Goal: Task Accomplishment & Management: Manage account settings

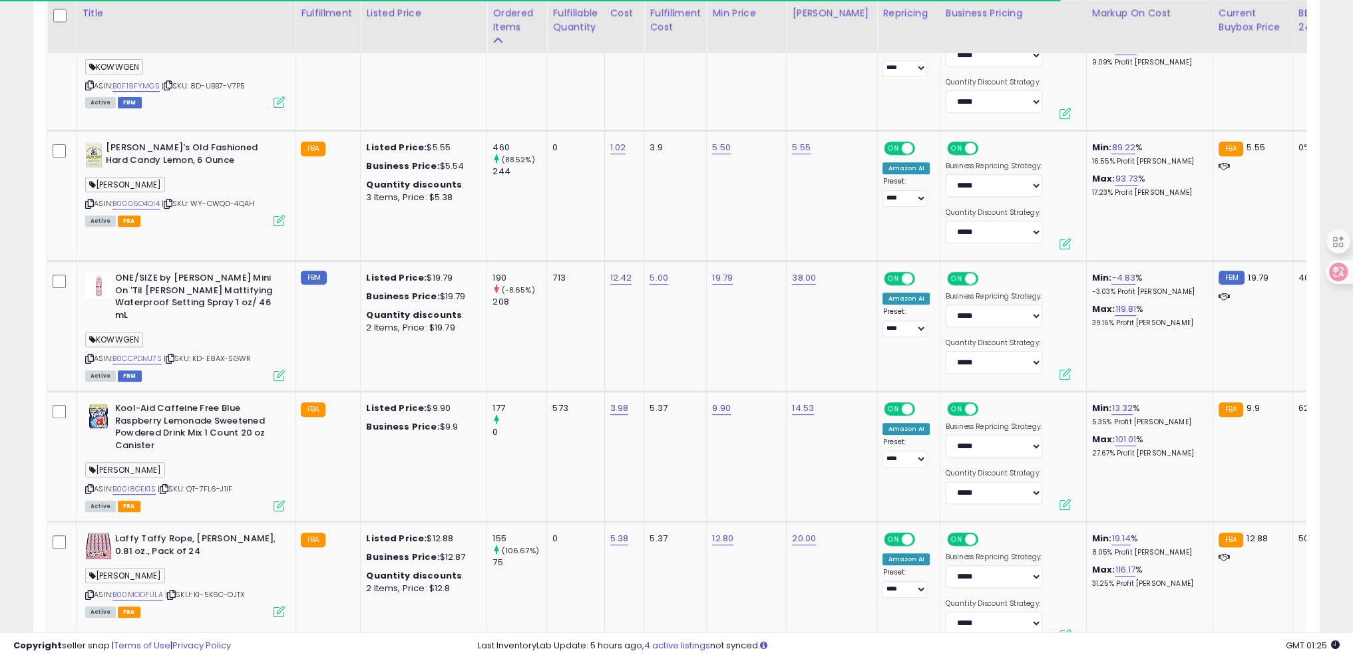
scroll to position [272, 746]
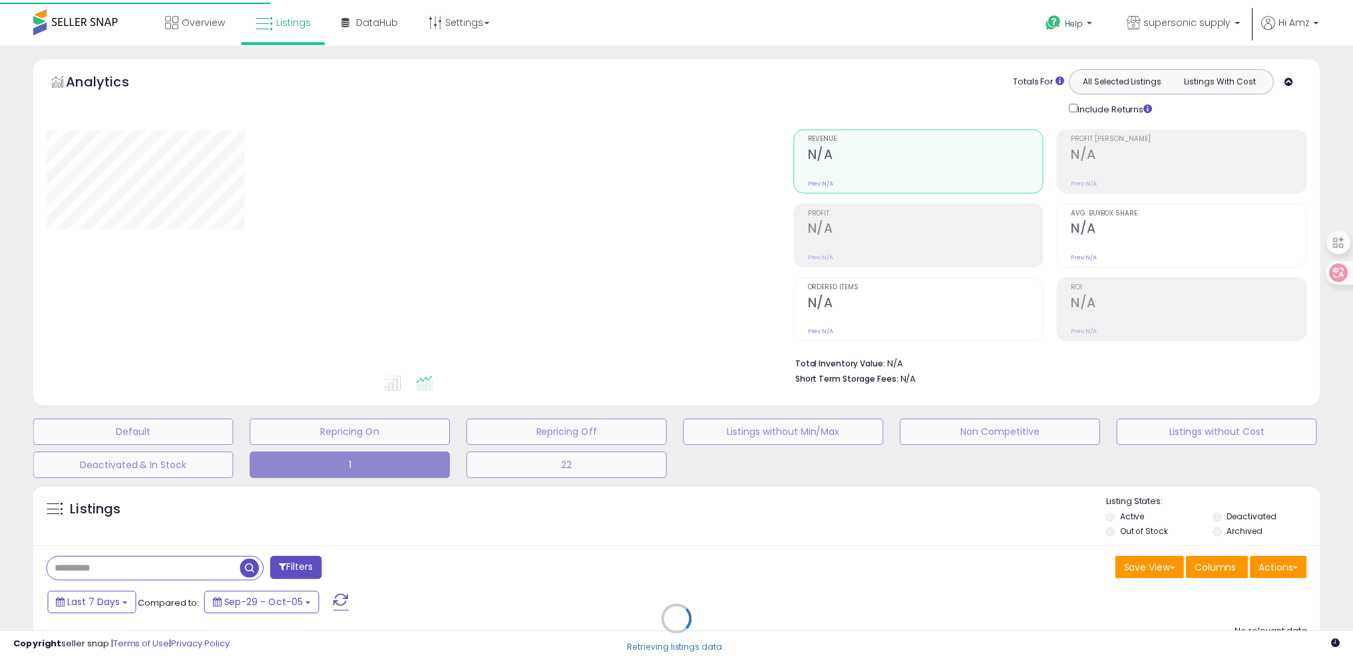
scroll to position [165, 0]
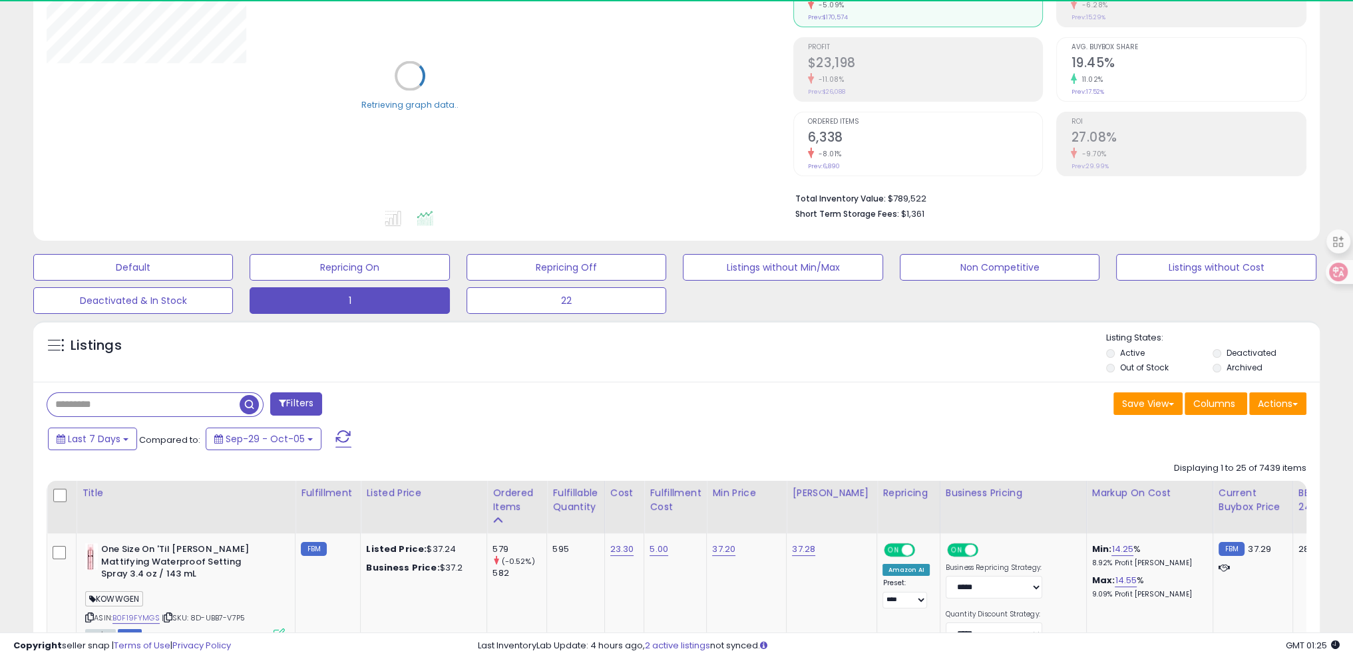
drag, startPoint x: 7, startPoint y: 473, endPoint x: 365, endPoint y: 477, distance: 358.0
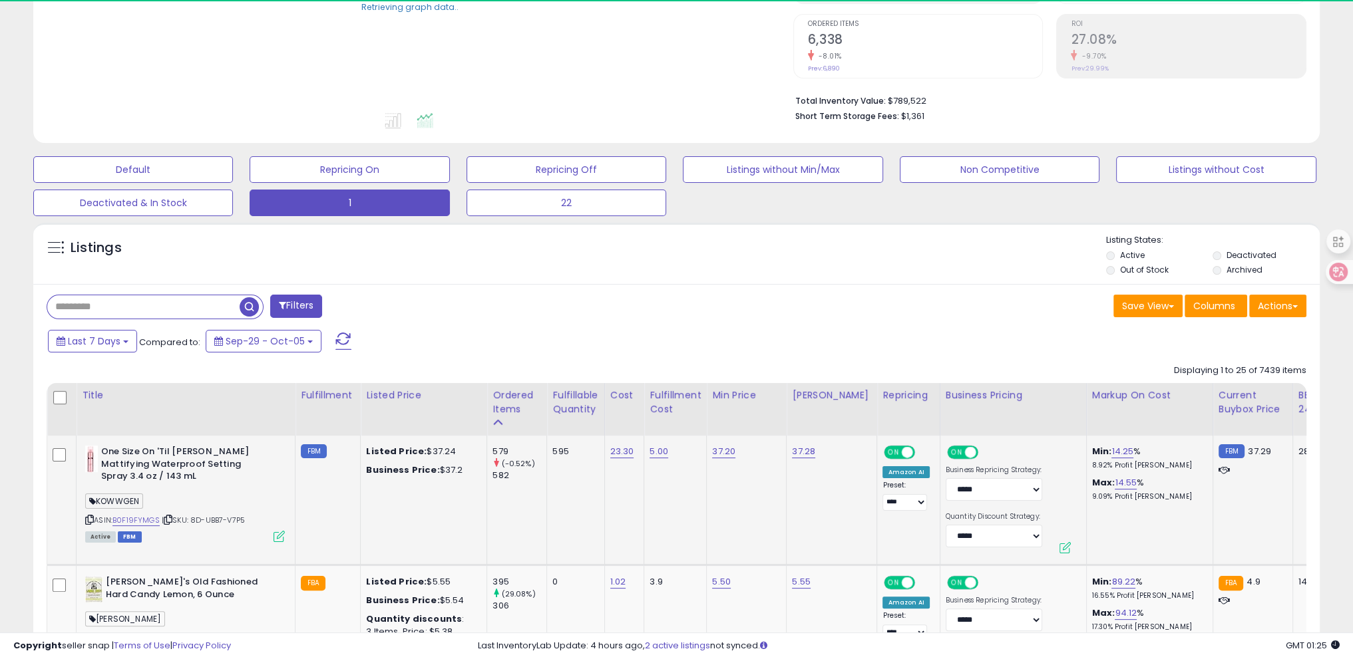
scroll to position [298, 0]
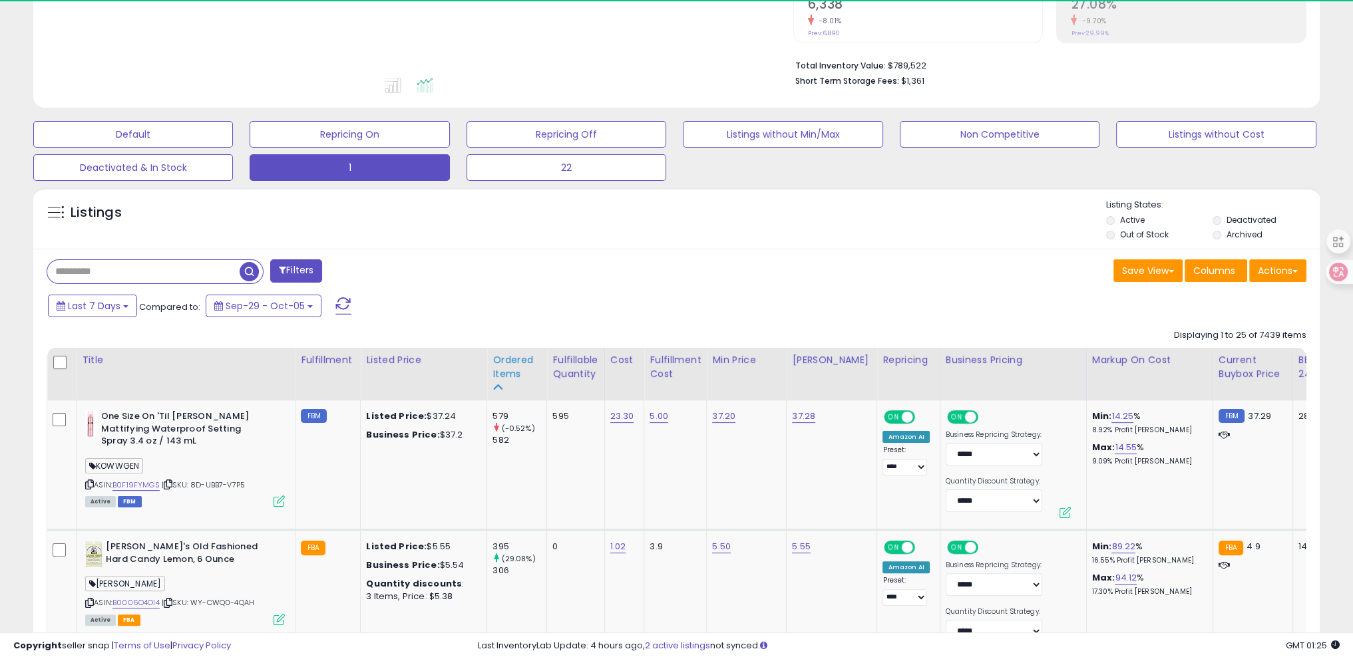
click at [495, 383] on icon at bounding box center [496, 387] width 9 height 9
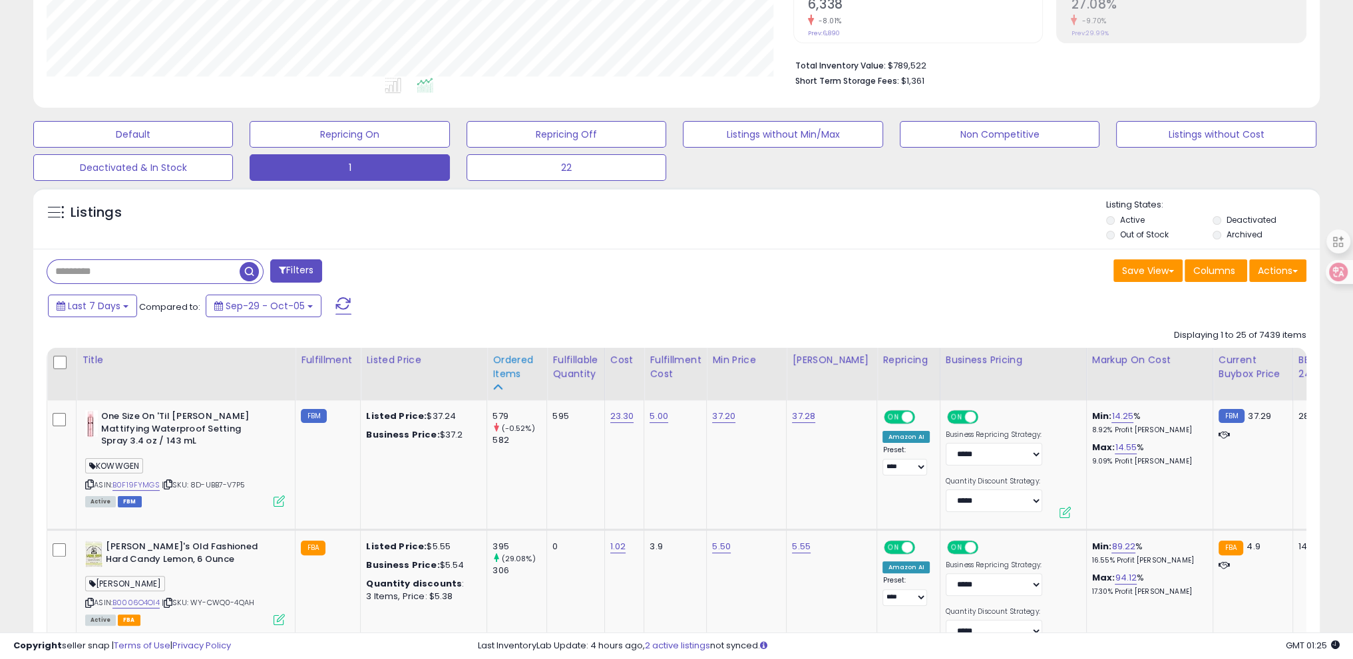
scroll to position [272, 746]
click at [495, 383] on icon at bounding box center [496, 387] width 9 height 9
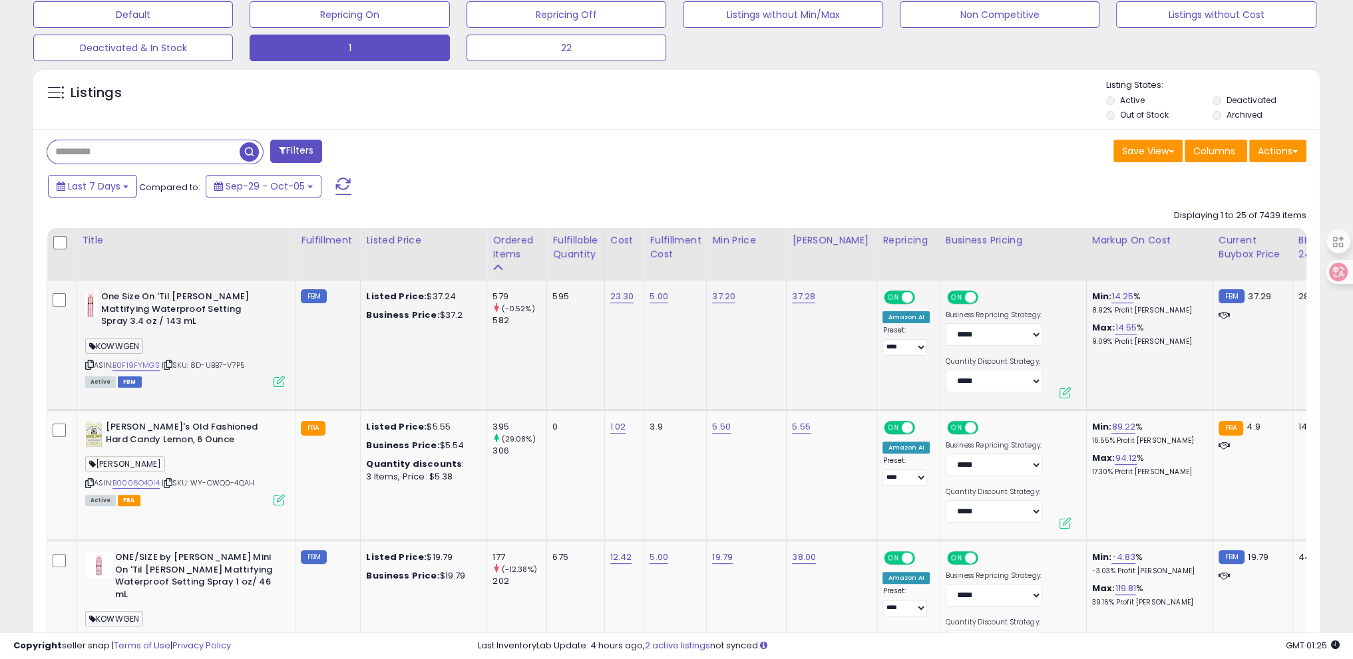
scroll to position [431, 0]
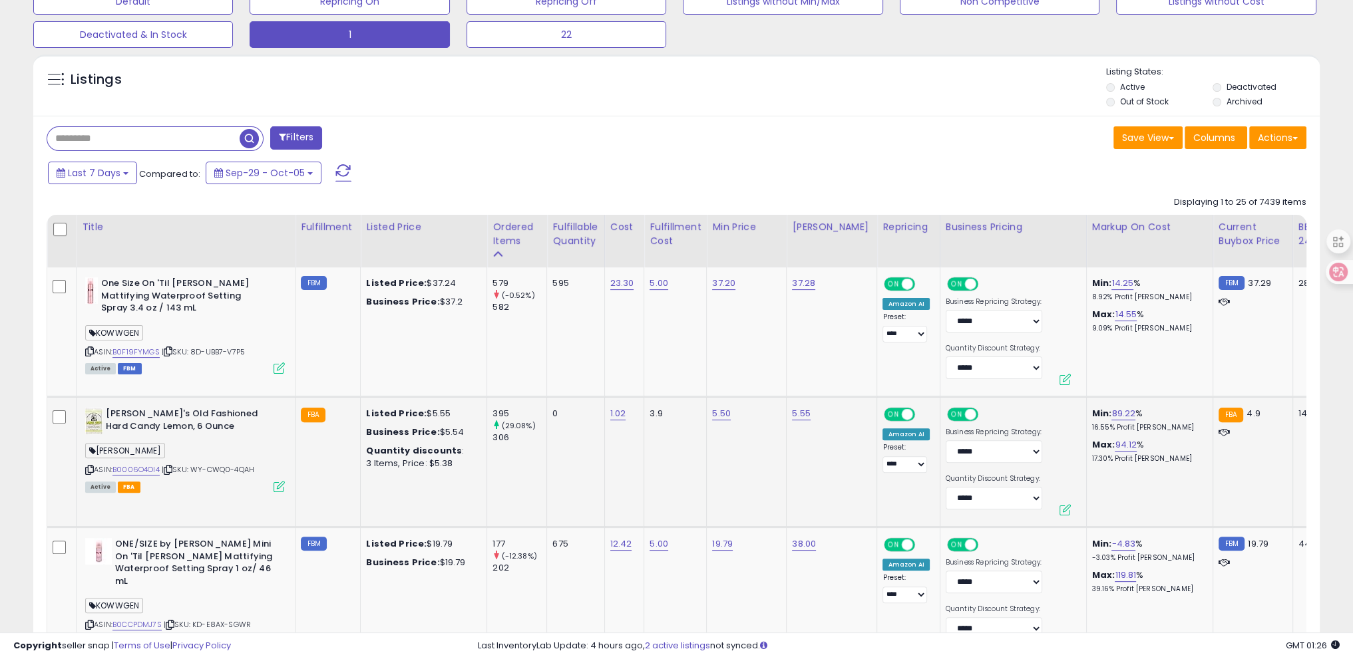
drag, startPoint x: 104, startPoint y: 409, endPoint x: 189, endPoint y: 427, distance: 87.1
click at [189, 427] on div "[PERSON_NAME]'s Old Fashioned Hard Candy Lemon, 6 Ounce" at bounding box center [185, 422] width 200 height 28
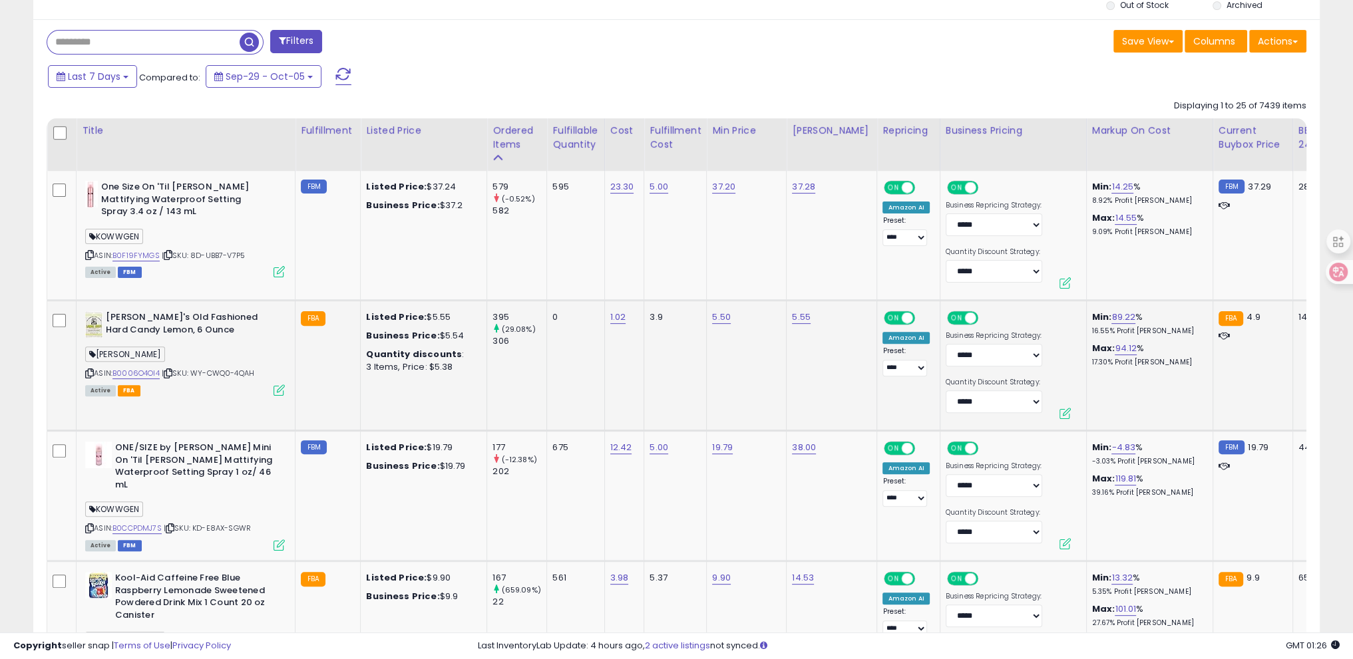
scroll to position [564, 0]
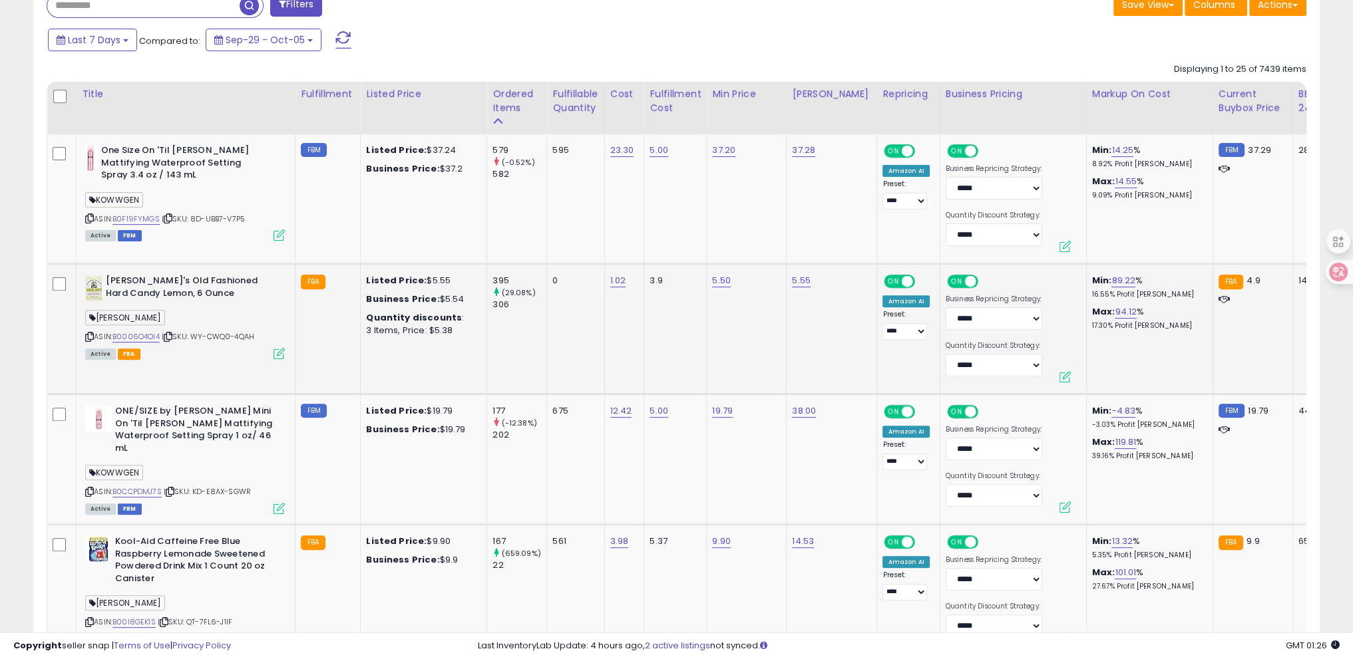
click at [88, 335] on icon at bounding box center [89, 336] width 9 height 7
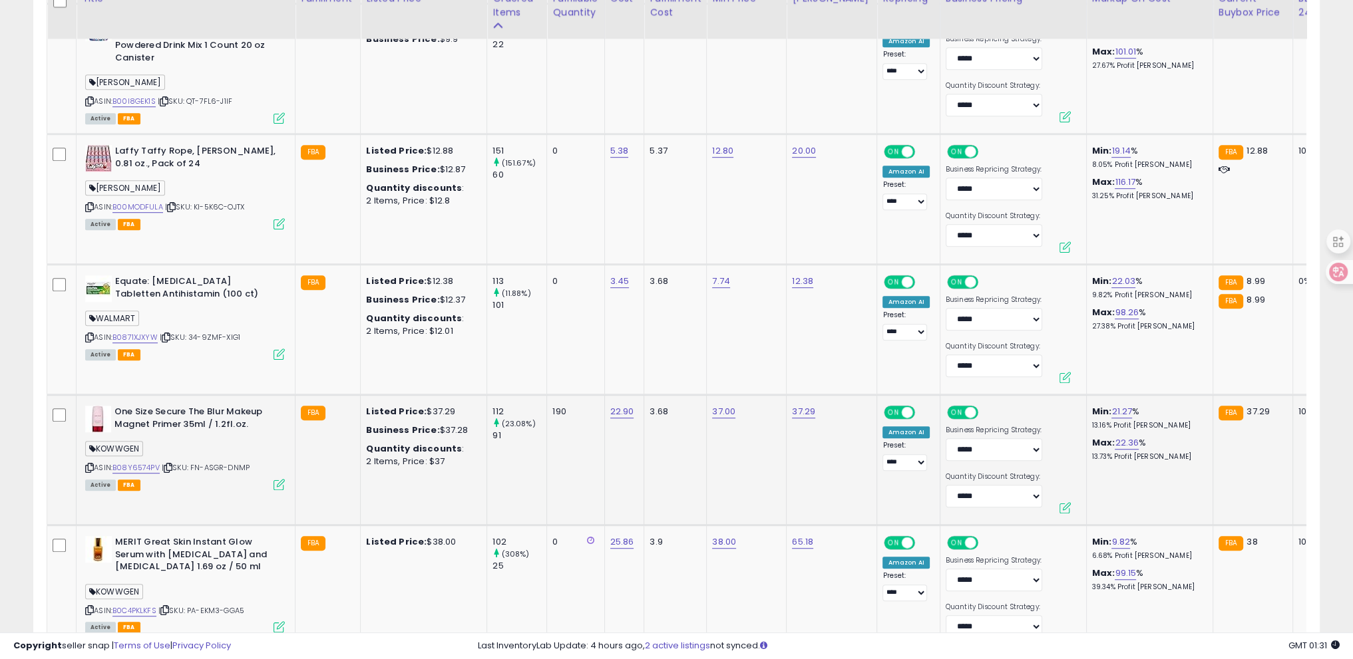
scroll to position [1163, 0]
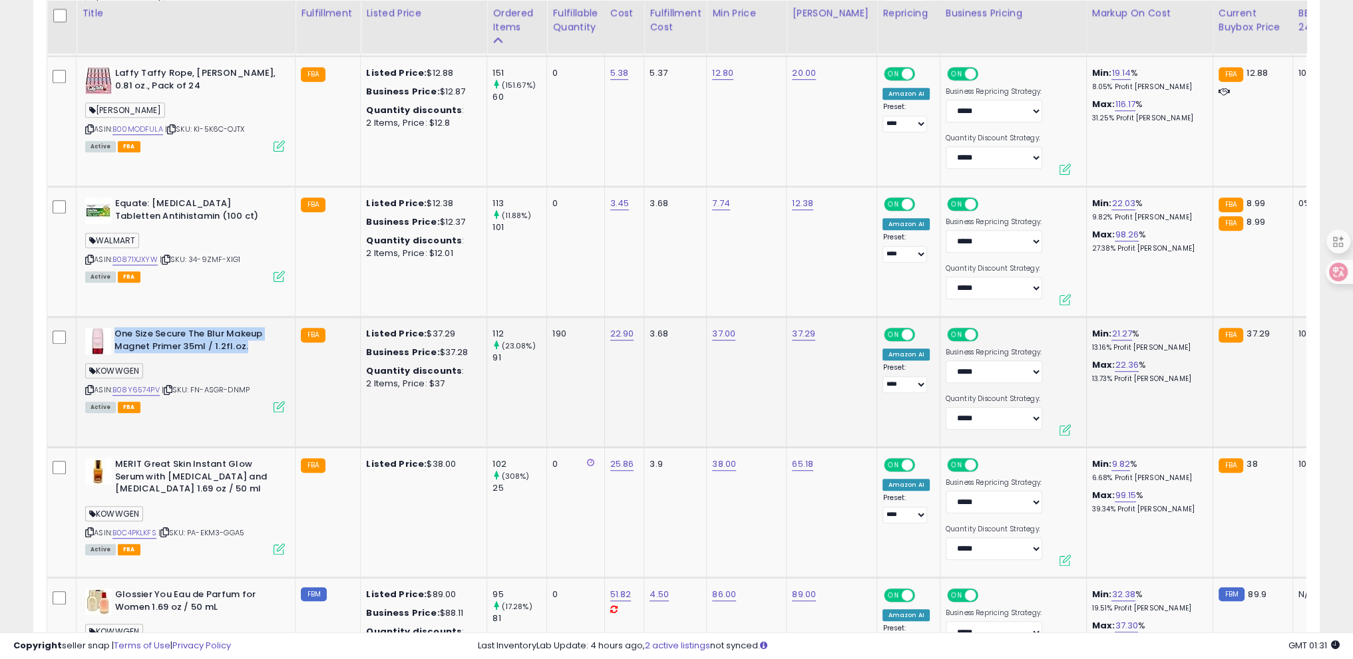
drag, startPoint x: 116, startPoint y: 329, endPoint x: 272, endPoint y: 348, distance: 156.3
click at [271, 347] on b "One Size Secure The Blur Makeup Magnet Primer 35ml / 1.2fl.oz." at bounding box center [195, 342] width 162 height 28
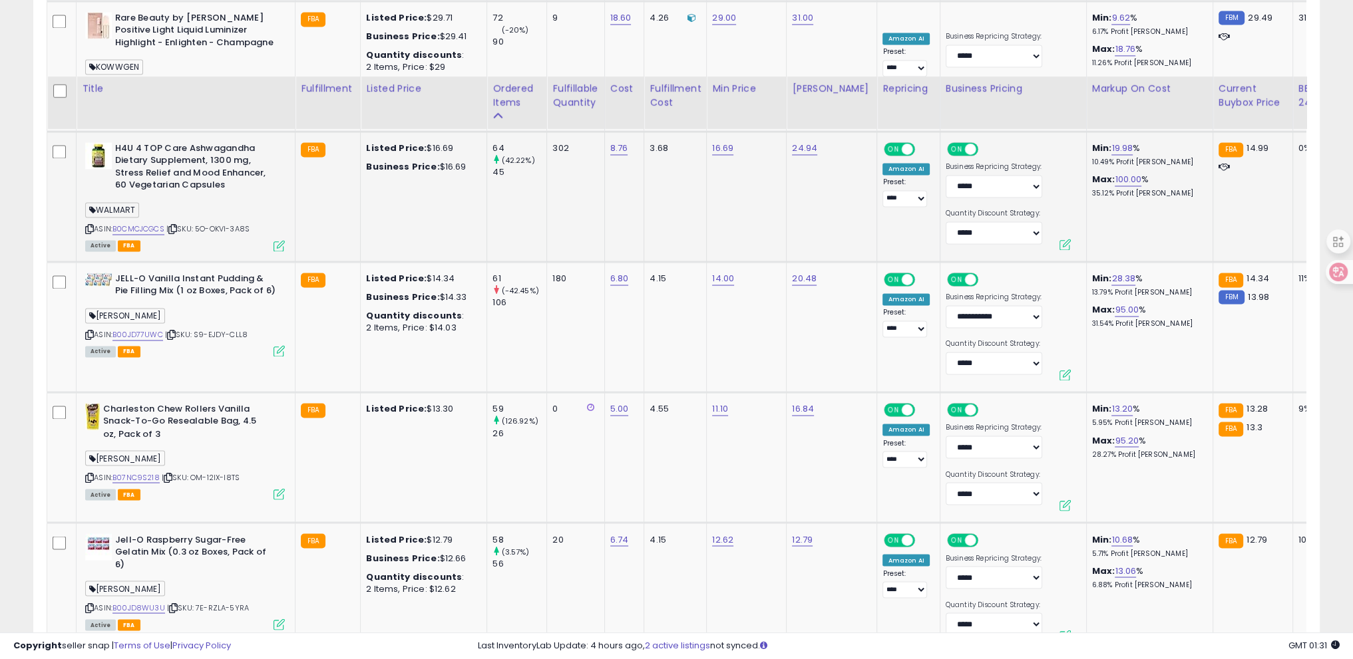
scroll to position [3027, 0]
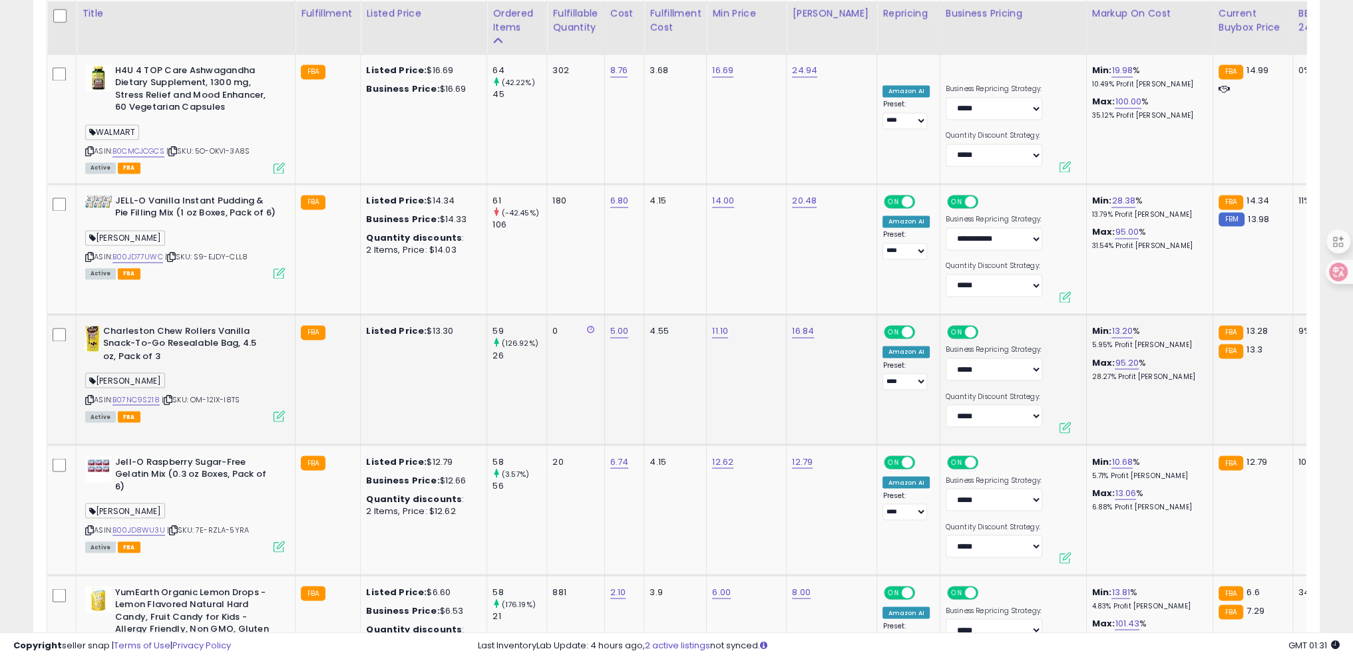
click at [89, 396] on icon at bounding box center [89, 399] width 9 height 7
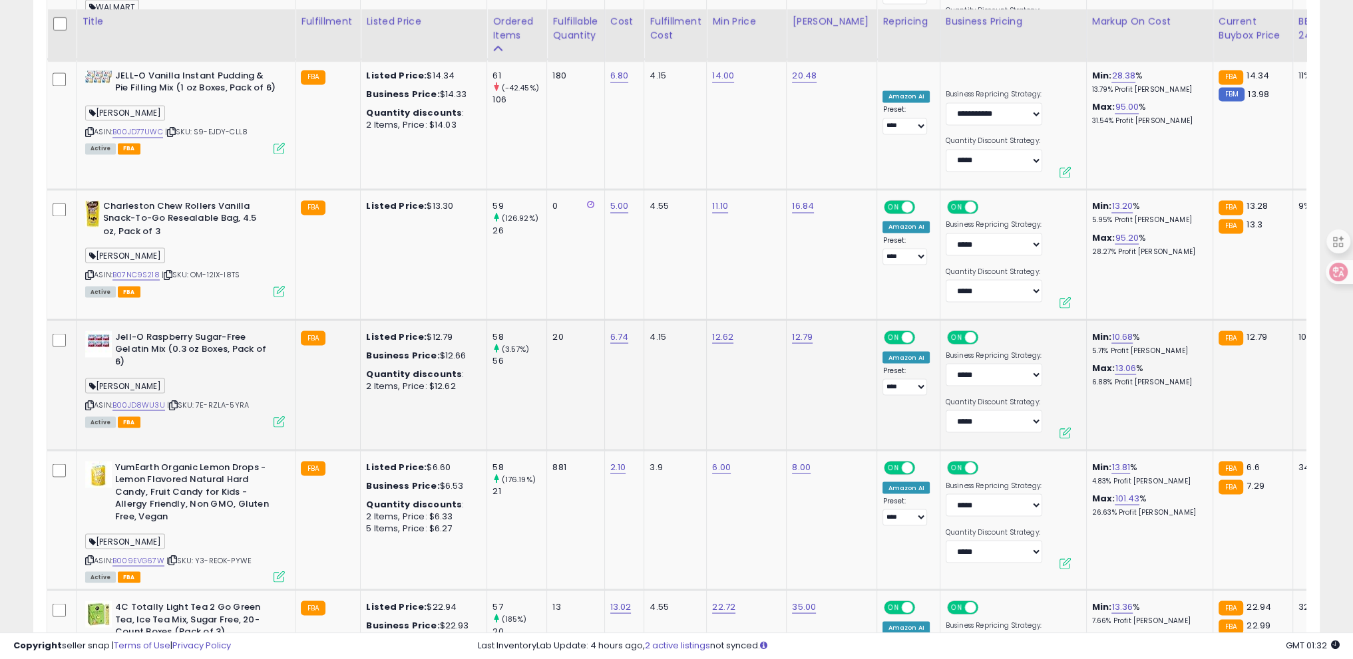
scroll to position [3160, 0]
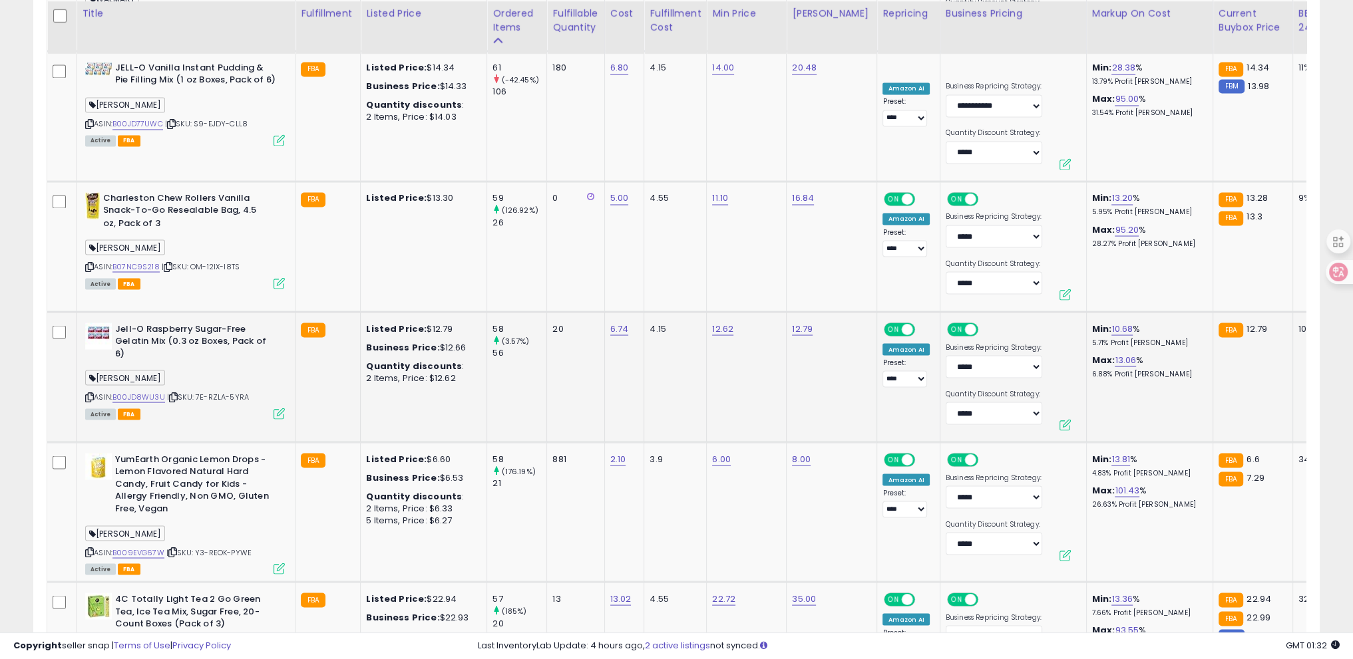
click at [85, 393] on icon at bounding box center [89, 396] width 9 height 7
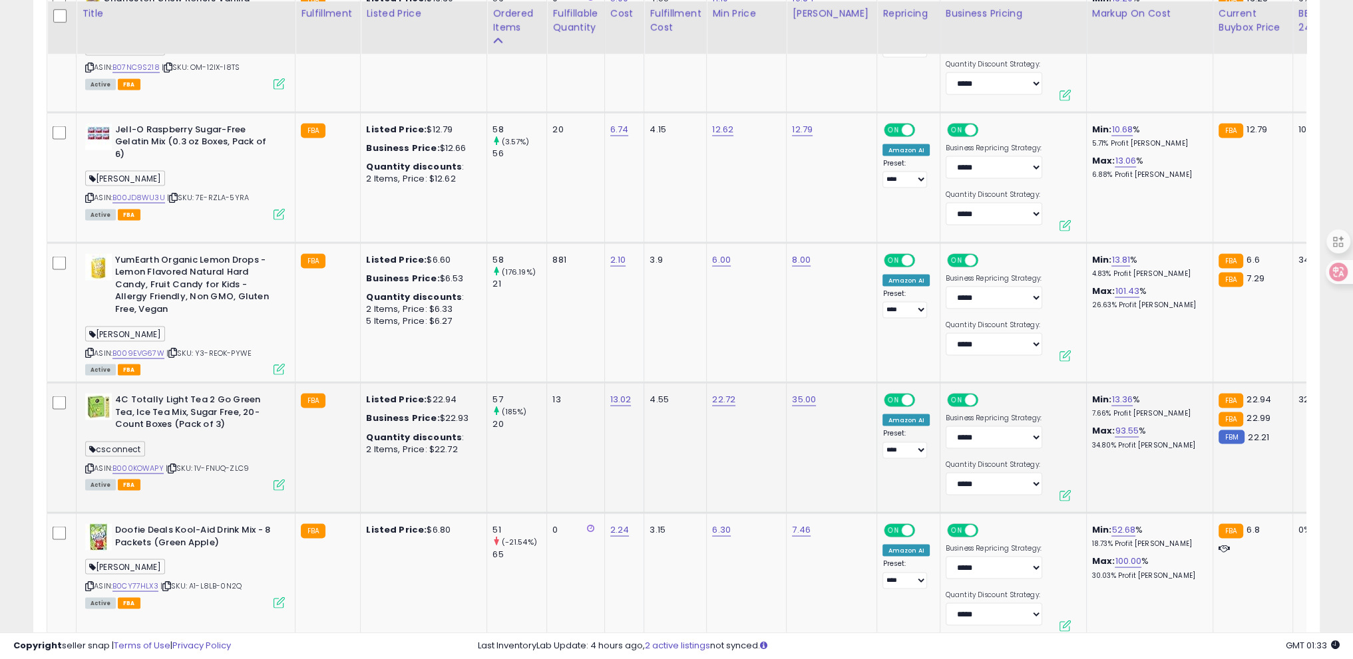
scroll to position [3426, 0]
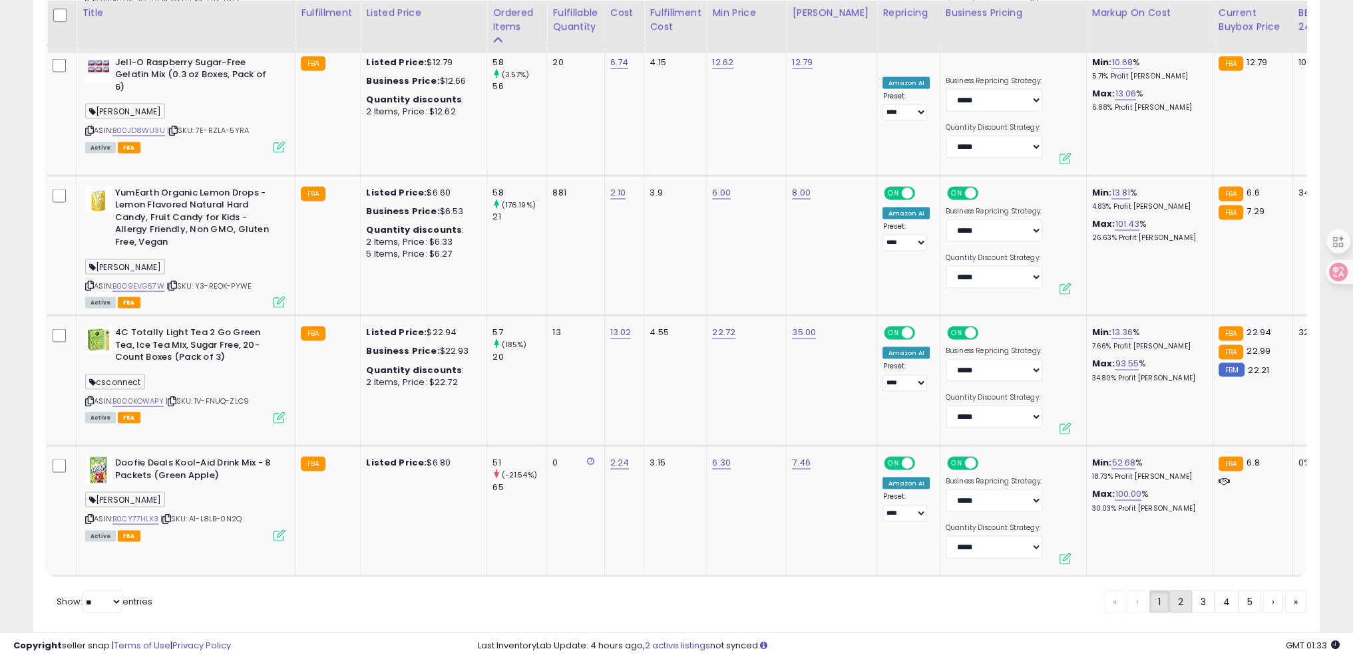
click at [1179, 591] on link "2" at bounding box center [1180, 602] width 23 height 23
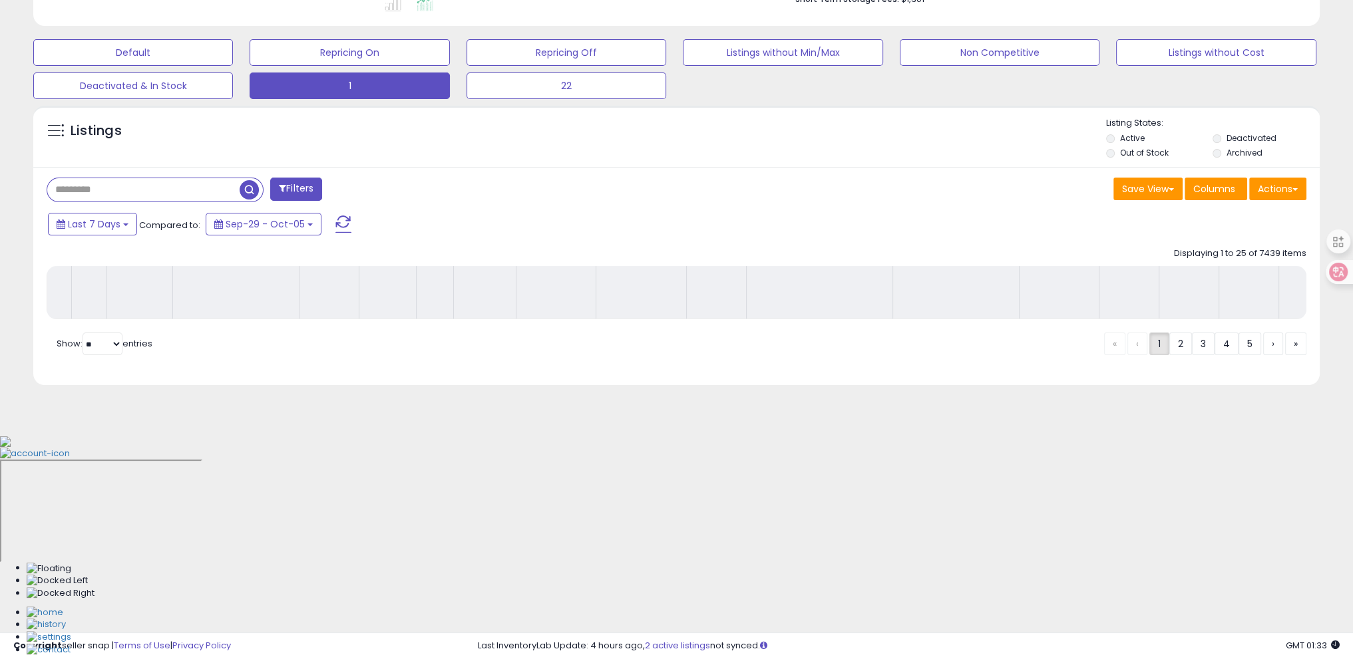
scroll to position [165, 0]
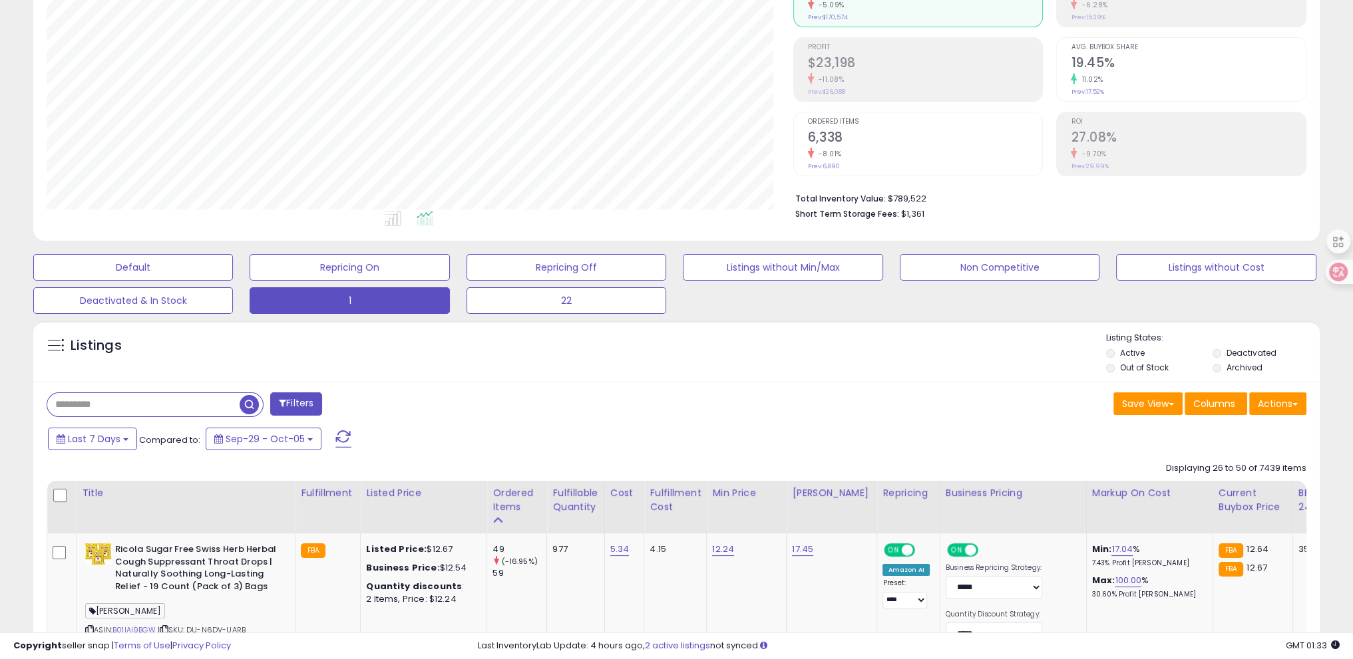
click at [121, 378] on div "Listings Active" at bounding box center [676, 351] width 1286 height 61
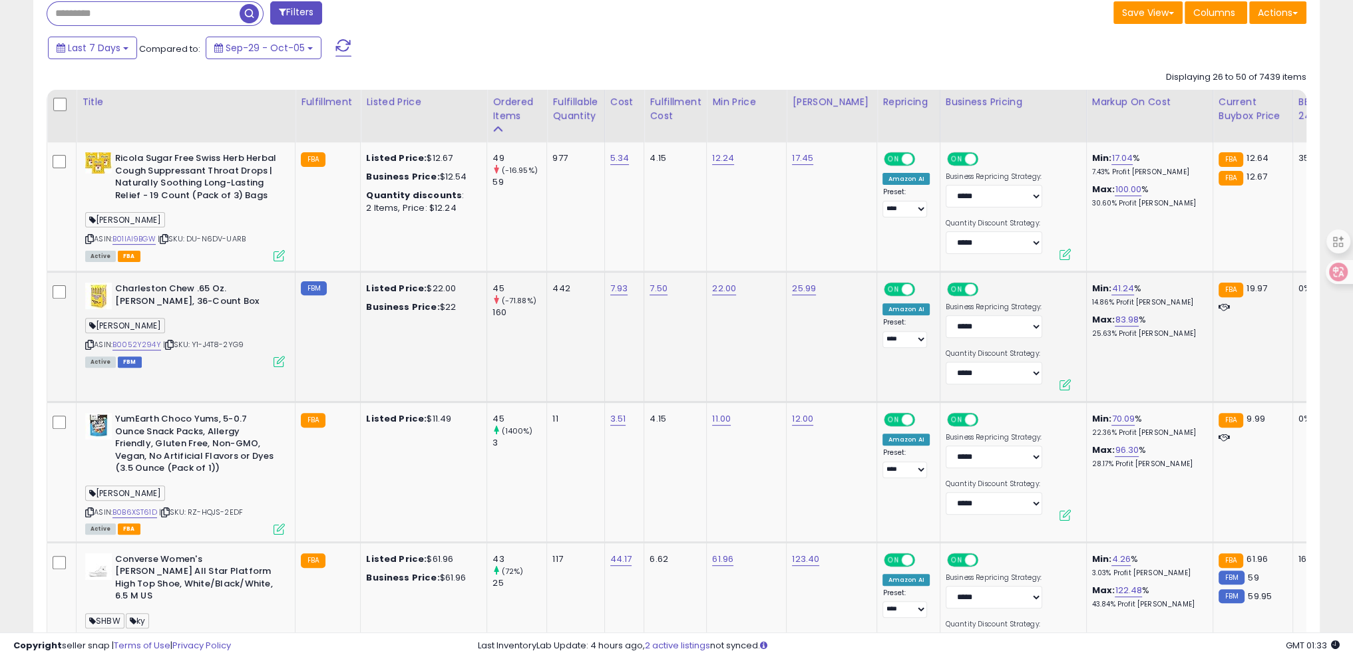
scroll to position [564, 0]
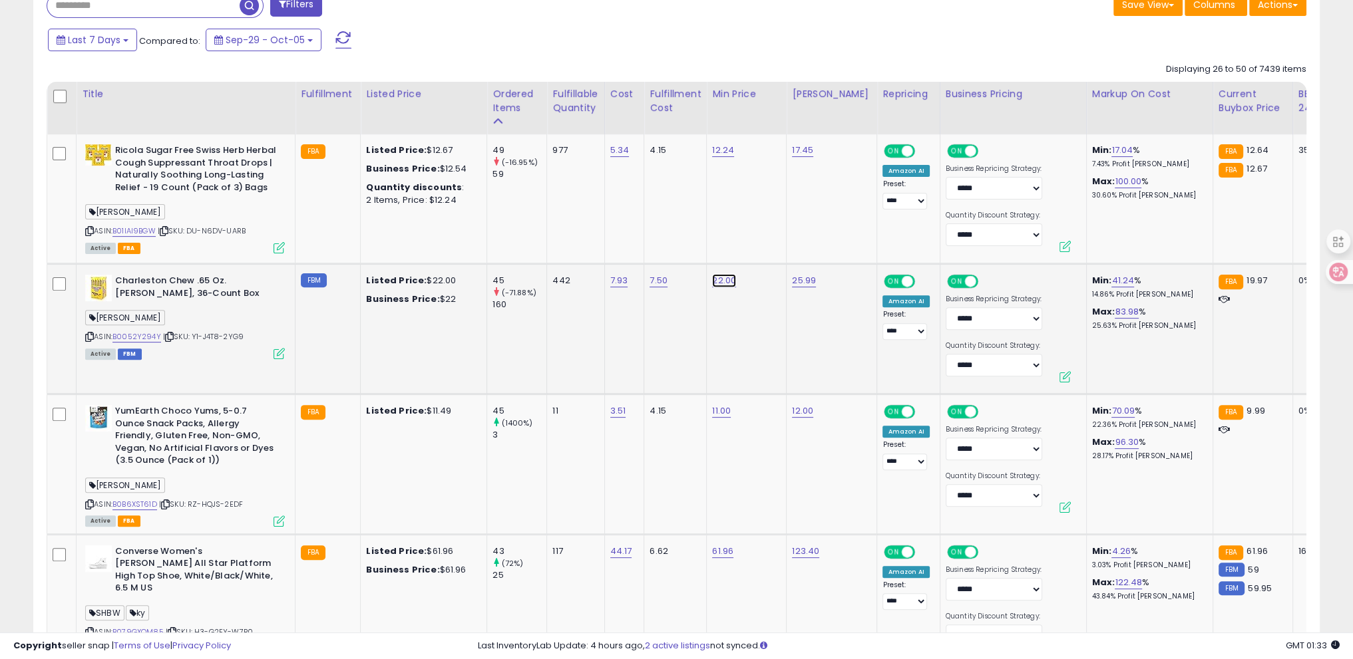
click at [725, 277] on link "22.00" at bounding box center [724, 280] width 24 height 13
drag, startPoint x: 659, startPoint y: 242, endPoint x: 580, endPoint y: 235, distance: 78.8
type input "*****"
click at [762, 248] on icon "submit" at bounding box center [758, 247] width 8 height 8
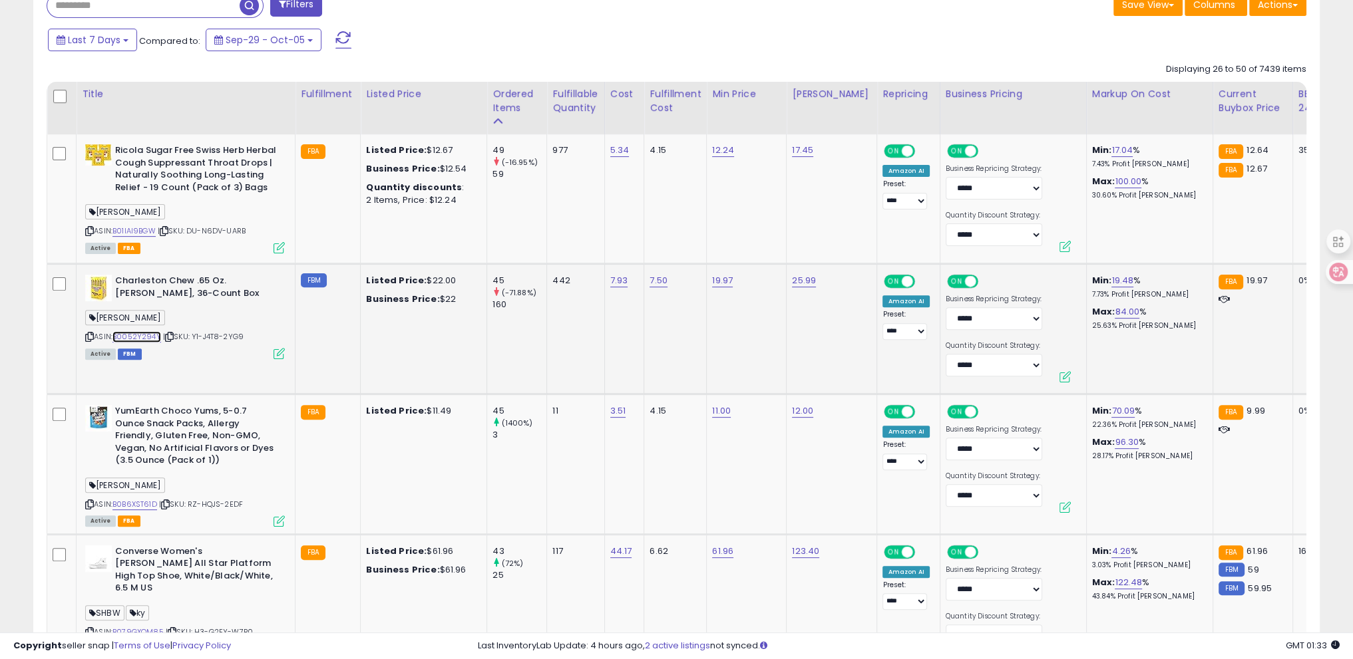
click at [142, 336] on link "B0052Y294Y" at bounding box center [136, 336] width 49 height 11
click at [85, 335] on icon at bounding box center [89, 336] width 9 height 7
click at [174, 335] on icon at bounding box center [169, 336] width 9 height 7
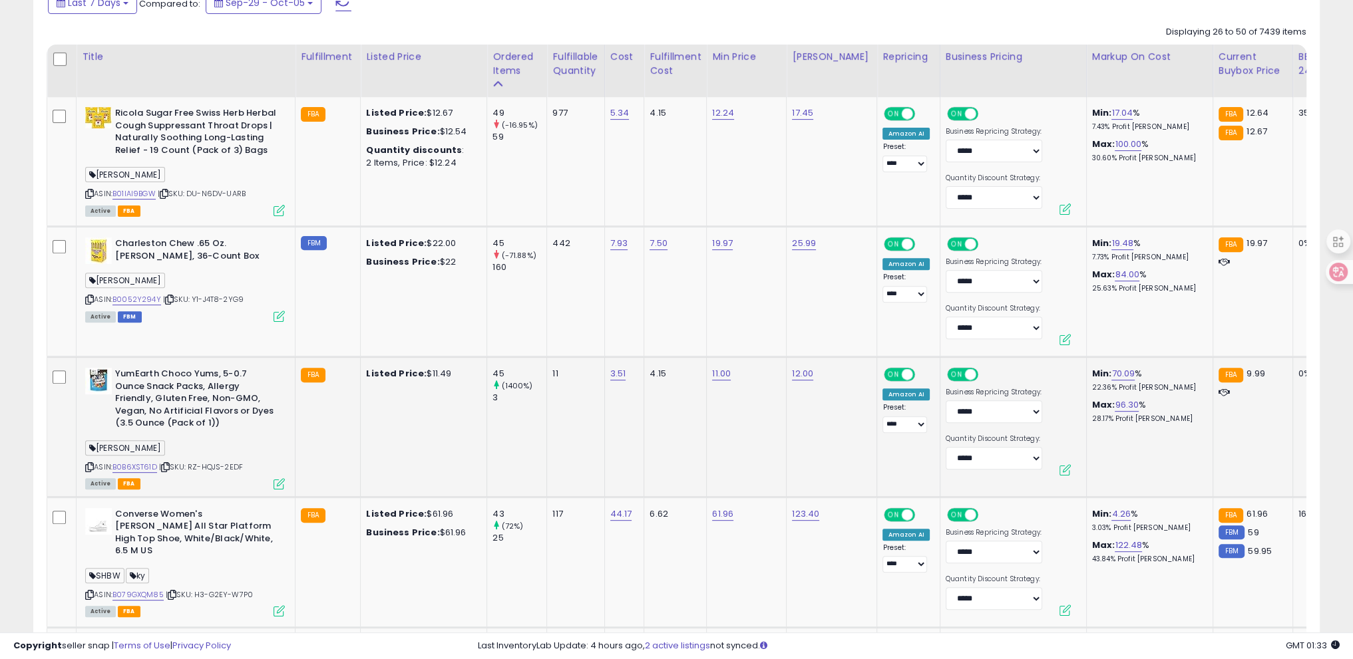
scroll to position [631, 0]
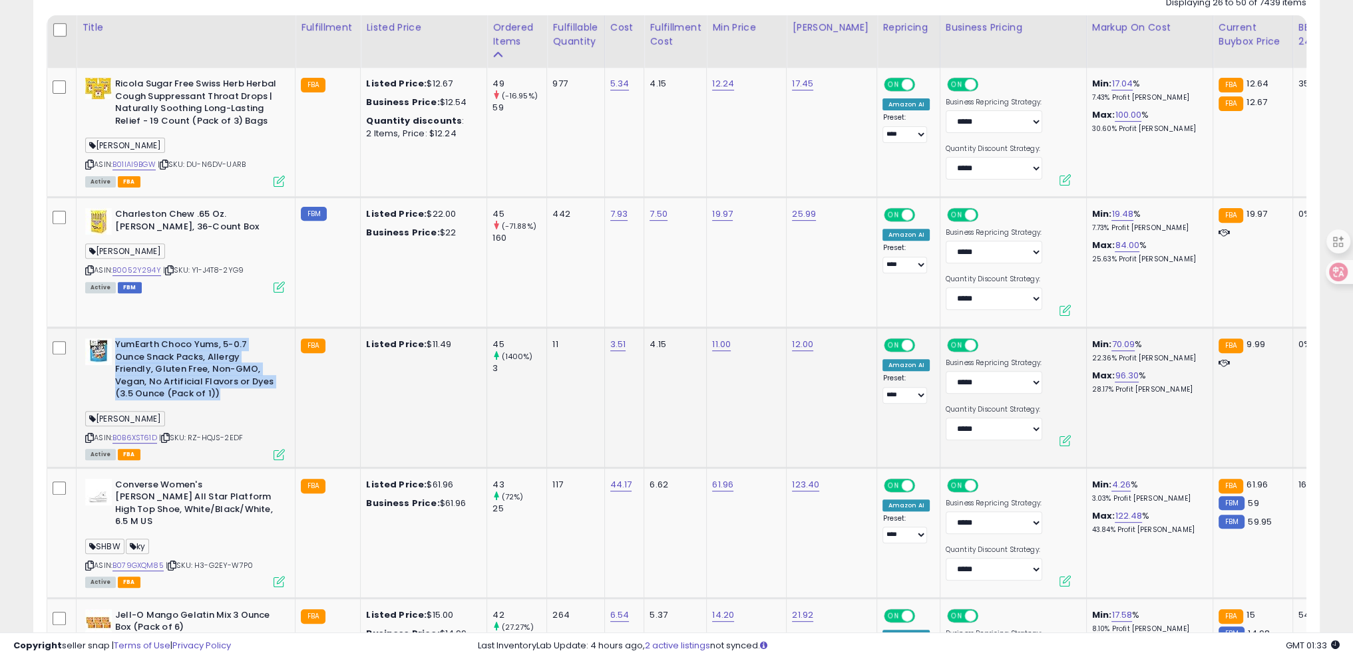
drag, startPoint x: 114, startPoint y: 341, endPoint x: 235, endPoint y: 395, distance: 132.0
click at [235, 395] on b "YumEarth Choco Yums, 5-0.7 Ounce Snack Packs, Allergy Friendly, Gluten Free, No…" at bounding box center [196, 371] width 162 height 65
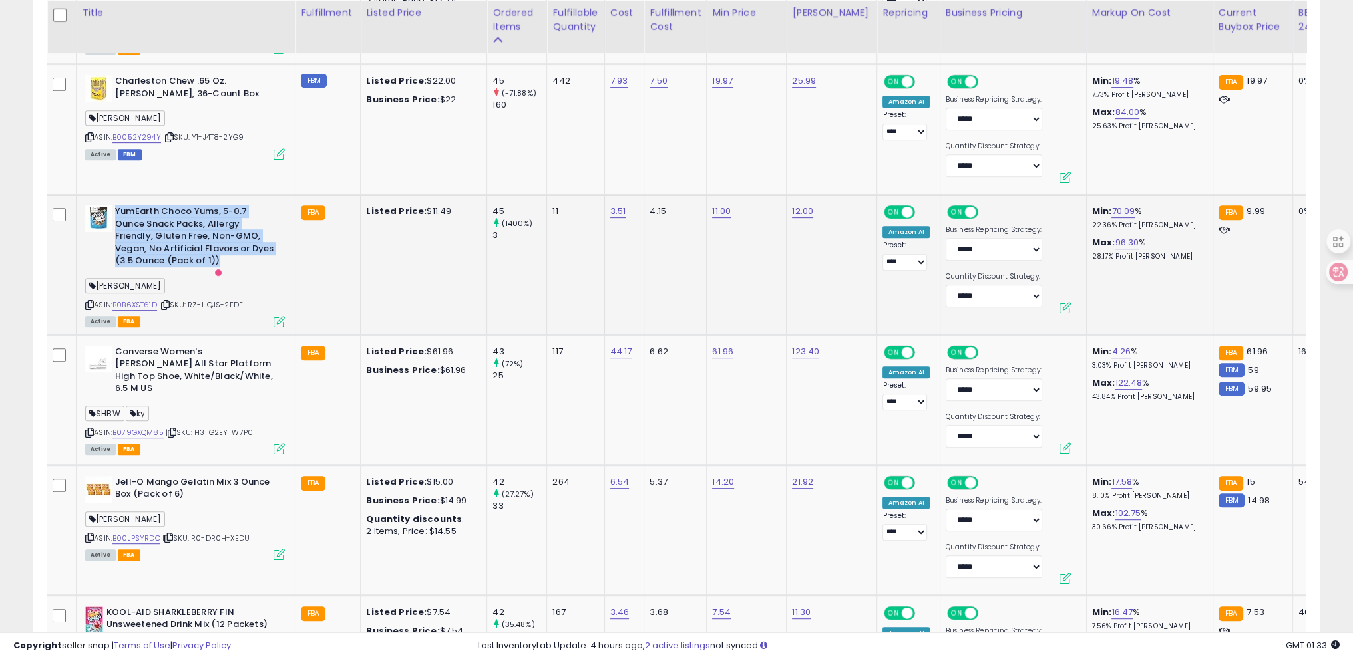
scroll to position [831, 0]
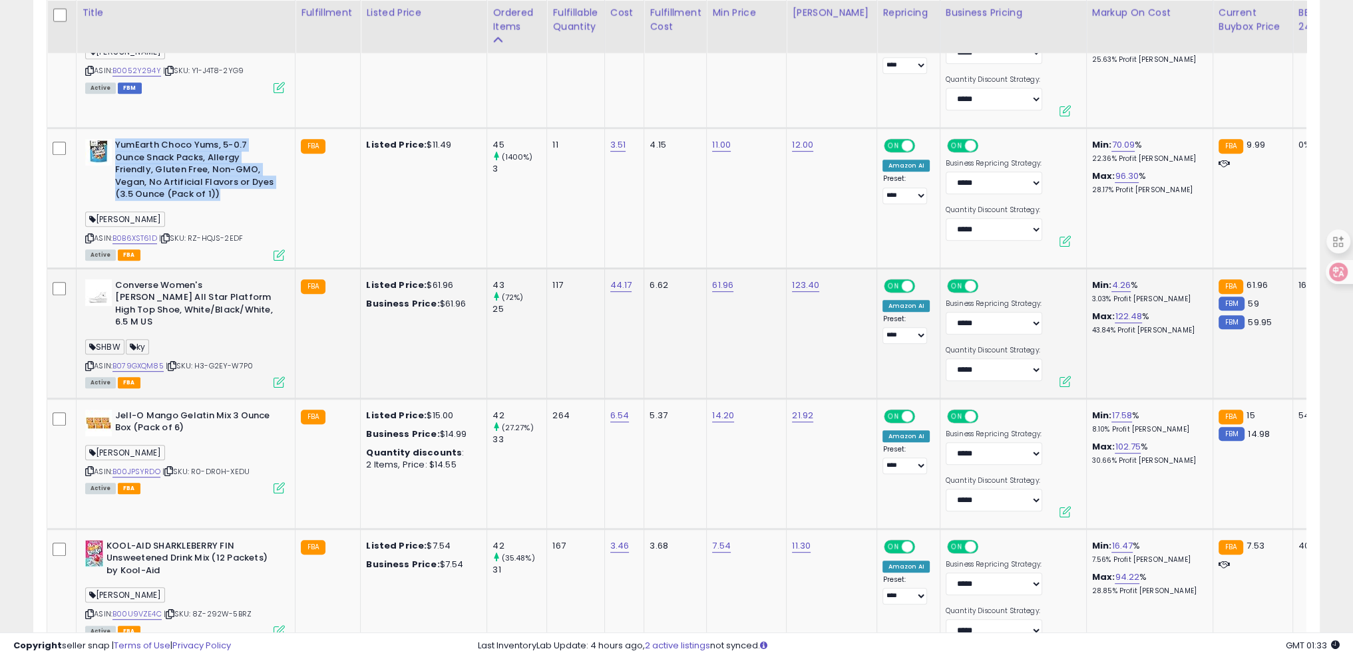
click at [120, 279] on b "Converse Women's Chuck Taylor All Star Platform High Top Shoe, White/Black/Whit…" at bounding box center [196, 305] width 162 height 53
drag, startPoint x: 114, startPoint y: 409, endPoint x: 281, endPoint y: 423, distance: 167.6
click at [279, 423] on div "Jell-O Mango Gelatin Mix 3 Ounce Box (Pack of 6)" at bounding box center [185, 424] width 200 height 28
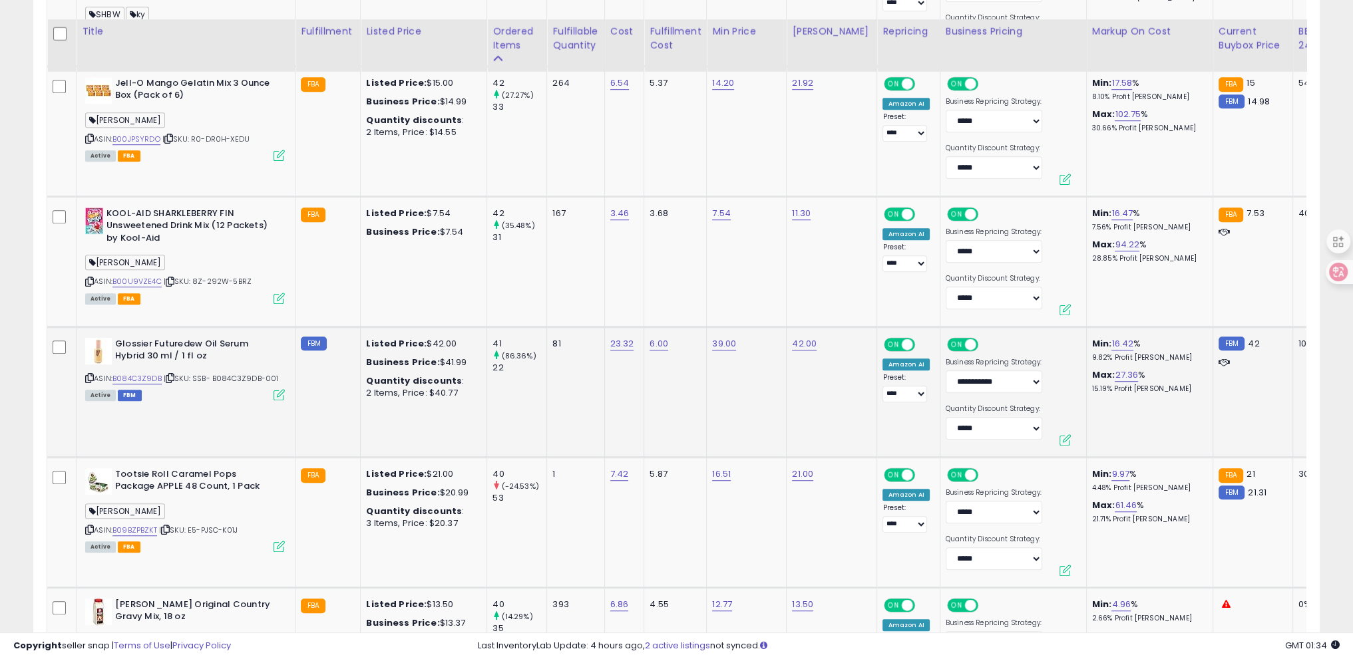
scroll to position [1296, 0]
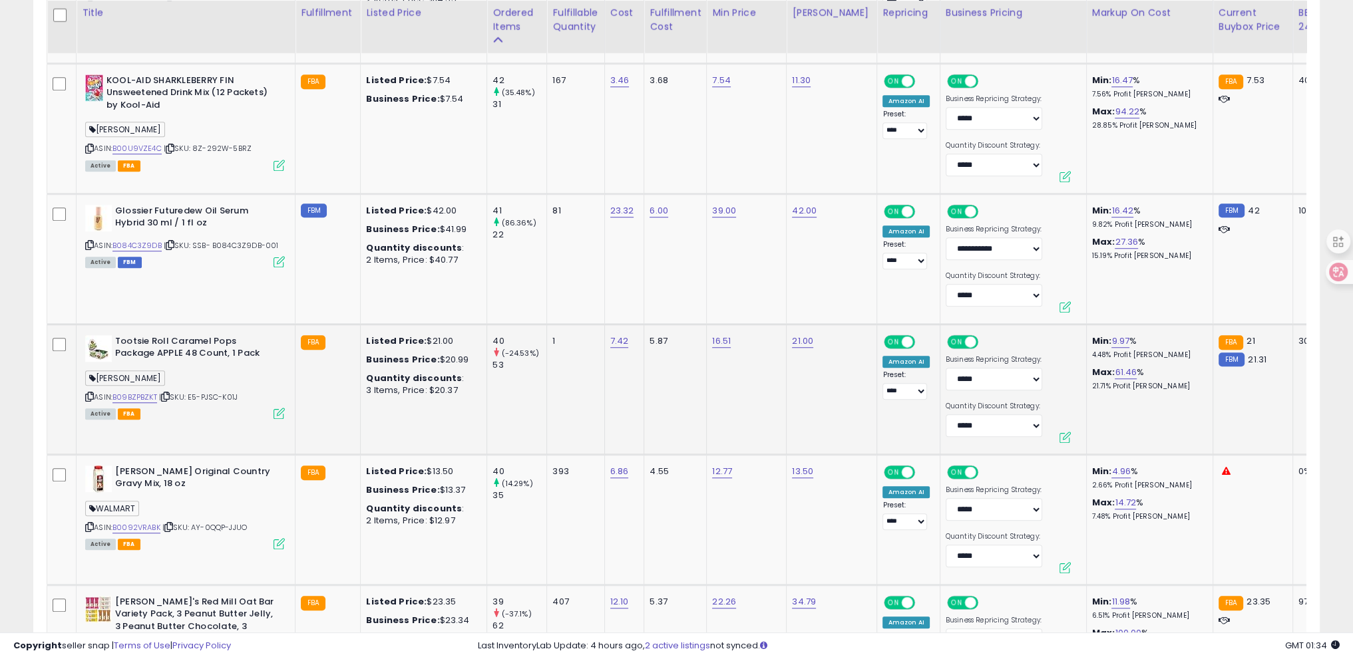
click at [85, 394] on icon at bounding box center [89, 396] width 9 height 7
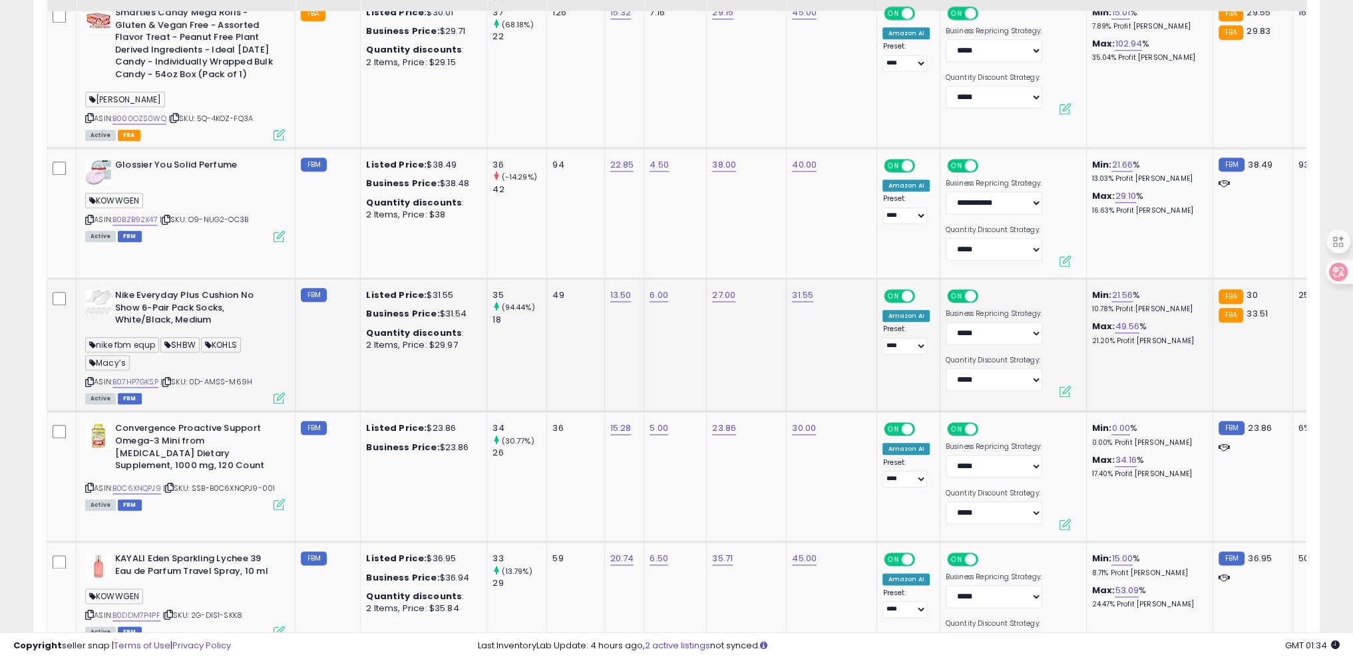
scroll to position [2028, 0]
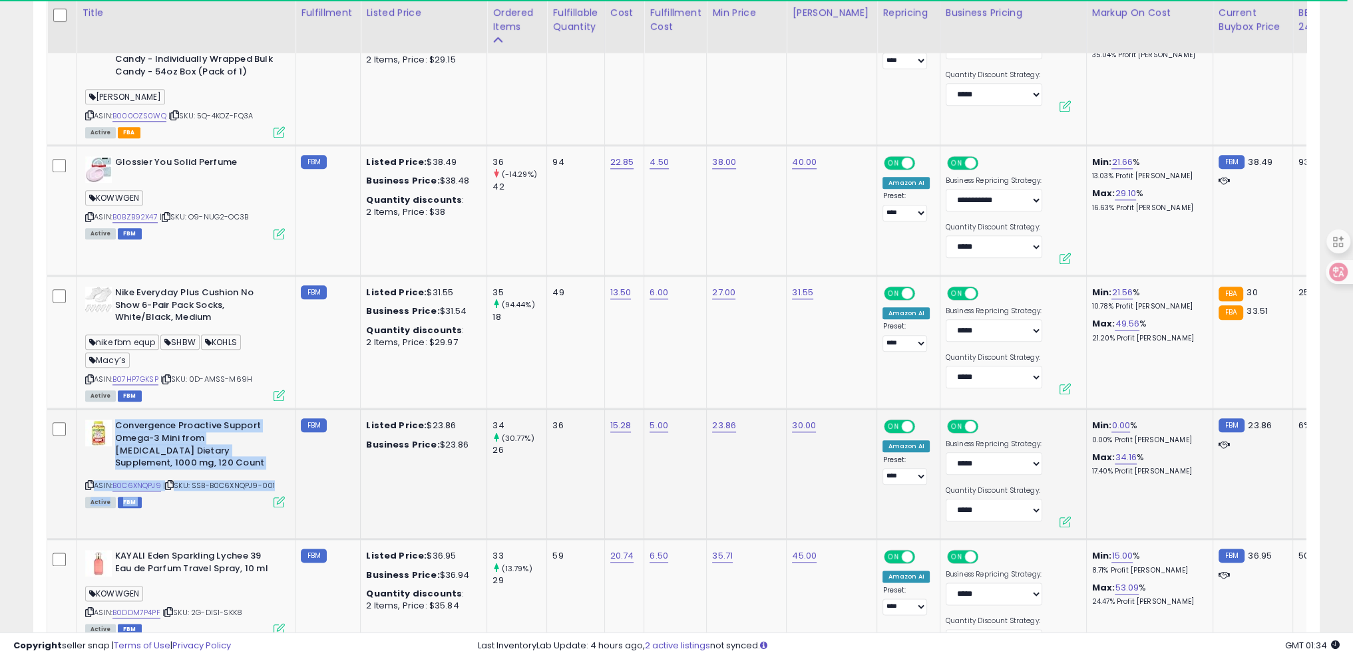
drag, startPoint x: 226, startPoint y: 443, endPoint x: 321, endPoint y: 451, distance: 95.5
click at [318, 451] on tr "Convergence Proactive Support Omega-3 Mini from Fish Oil Dietary Supplement, 10…" at bounding box center [1094, 474] width 2094 height 130
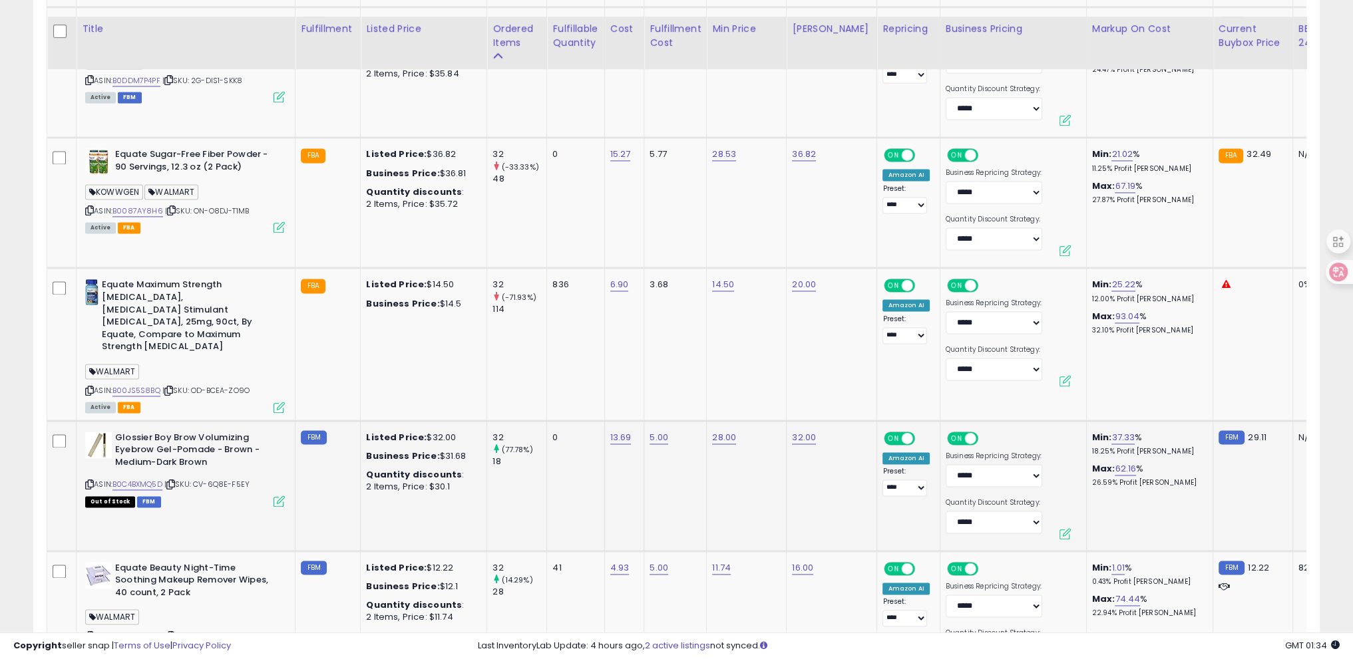
scroll to position [2694, 0]
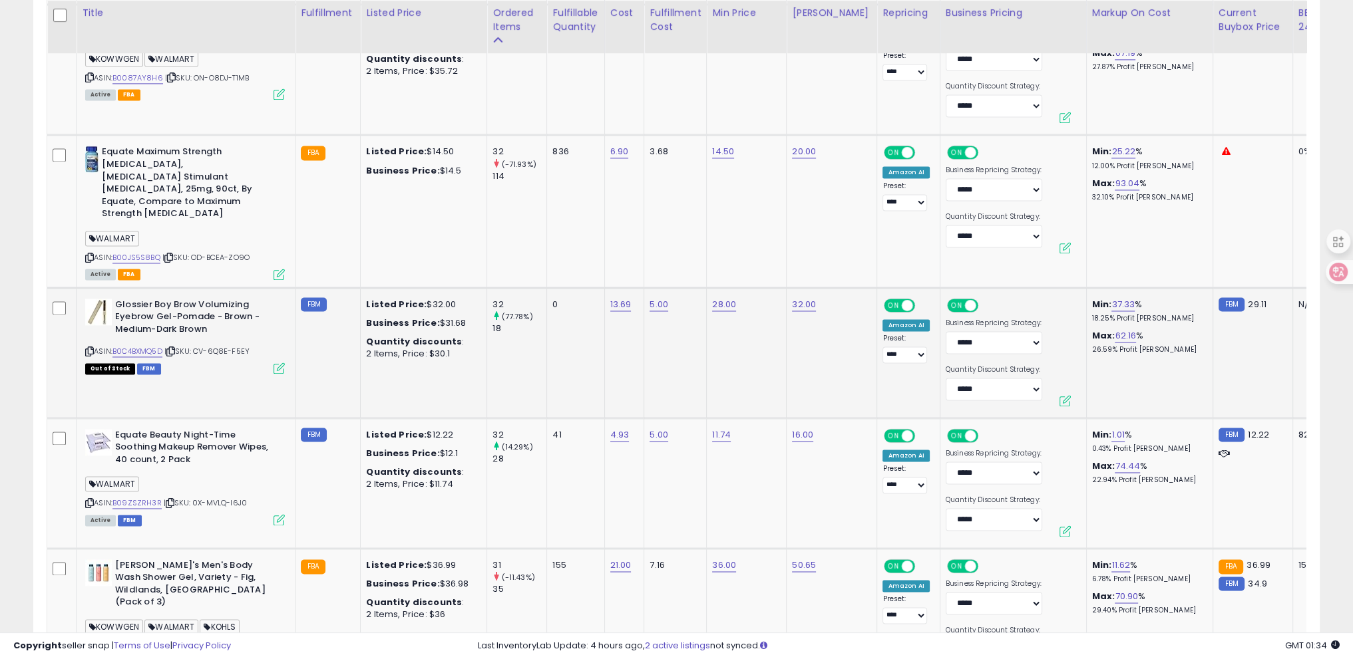
click at [175, 348] on icon at bounding box center [170, 351] width 9 height 7
click at [189, 515] on div "Active FBM" at bounding box center [185, 519] width 200 height 9
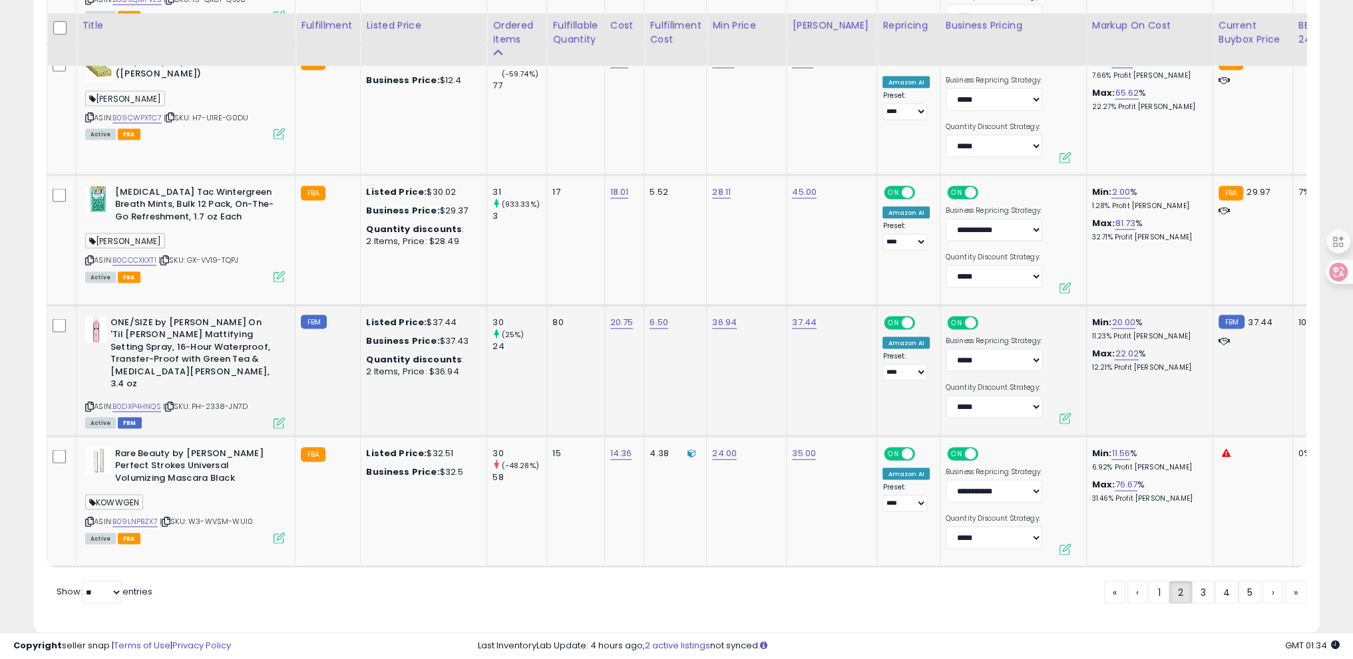
scroll to position [3471, 0]
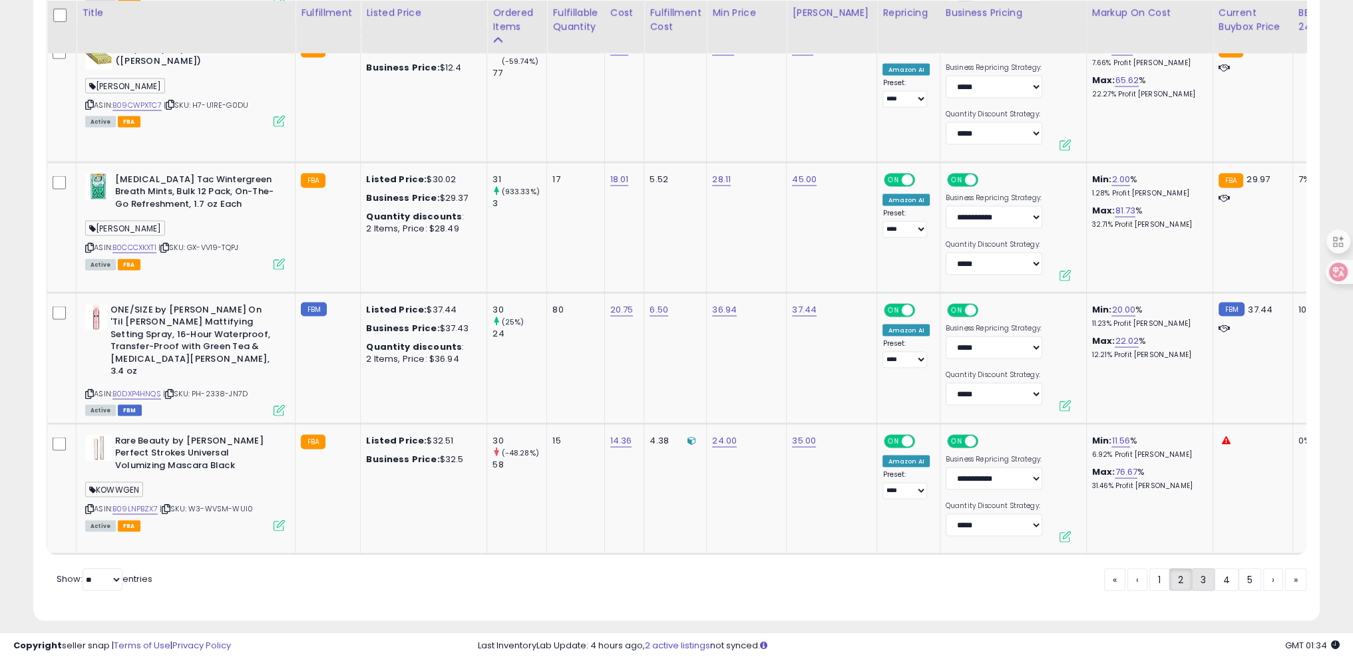
click at [1199, 569] on link "3" at bounding box center [1203, 580] width 23 height 23
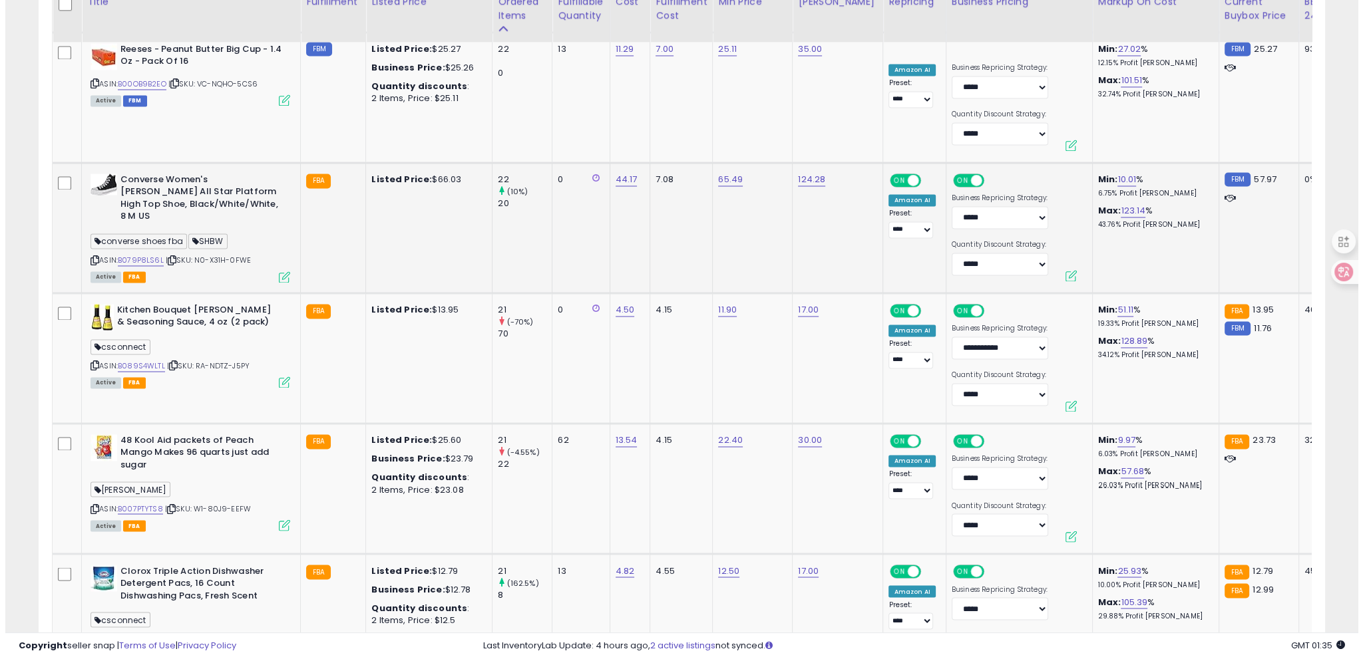
scroll to position [2694, 0]
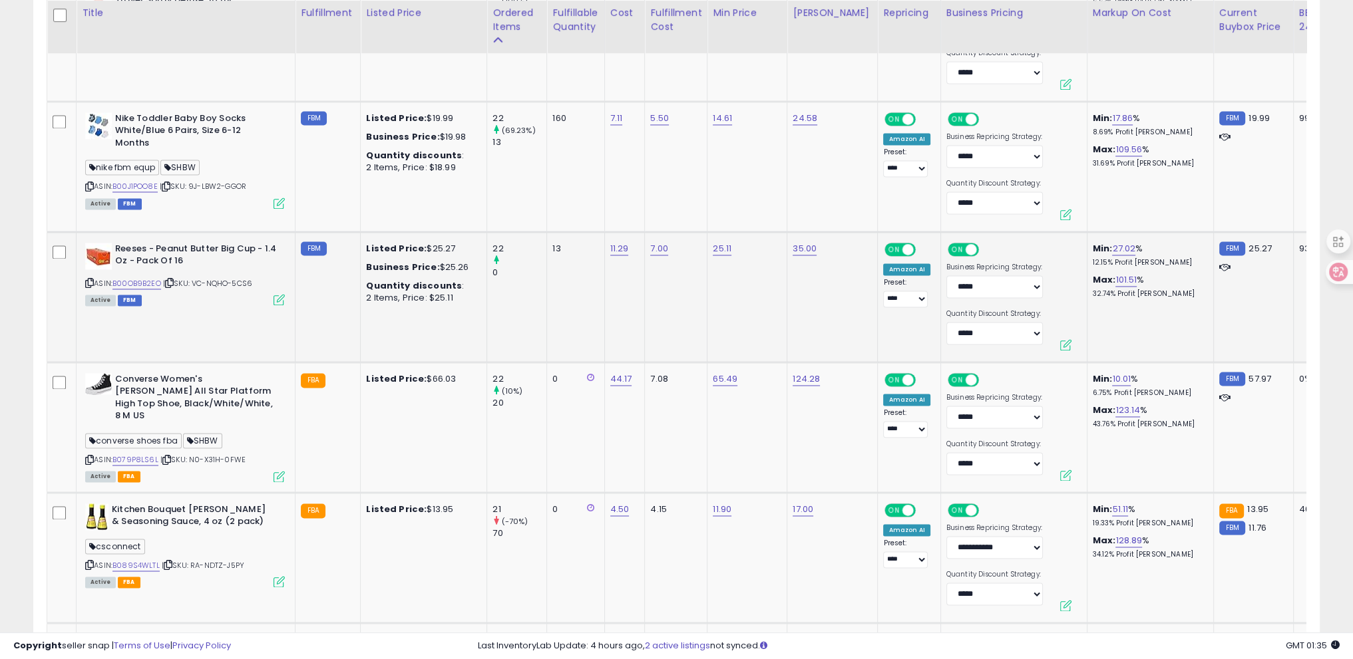
click at [86, 279] on icon at bounding box center [89, 282] width 9 height 7
click at [278, 294] on icon at bounding box center [279, 299] width 11 height 11
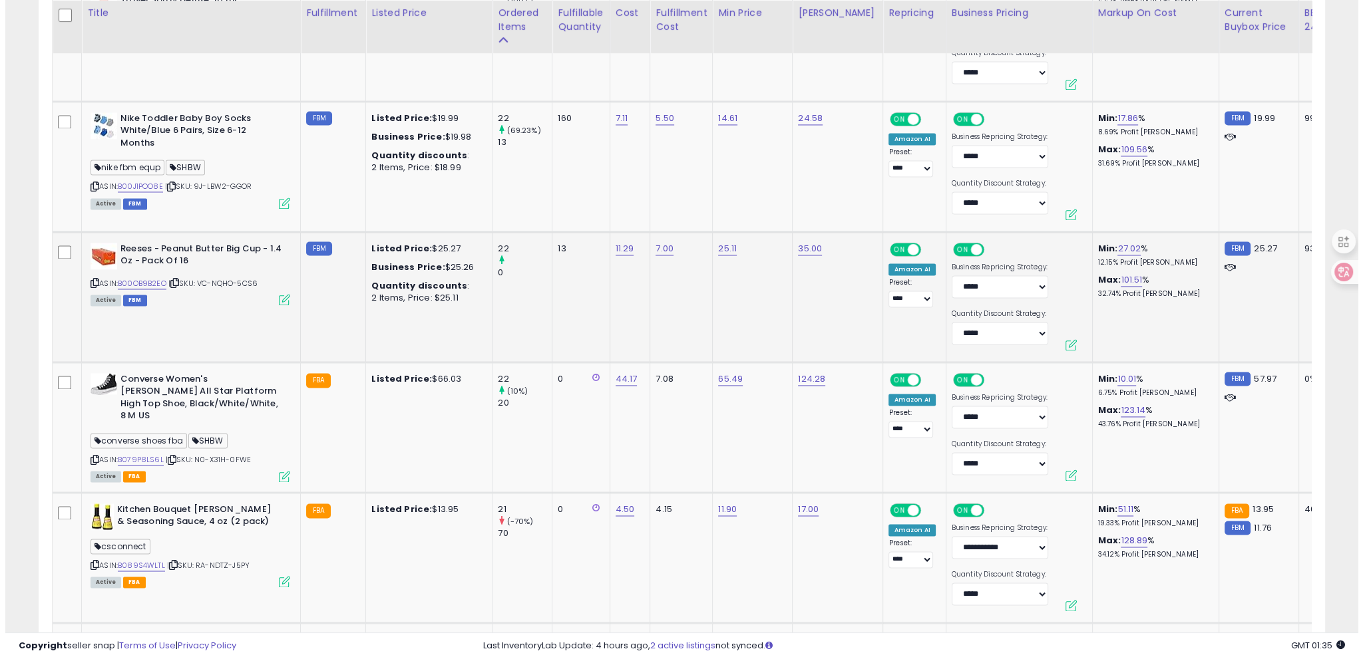
scroll to position [272, 752]
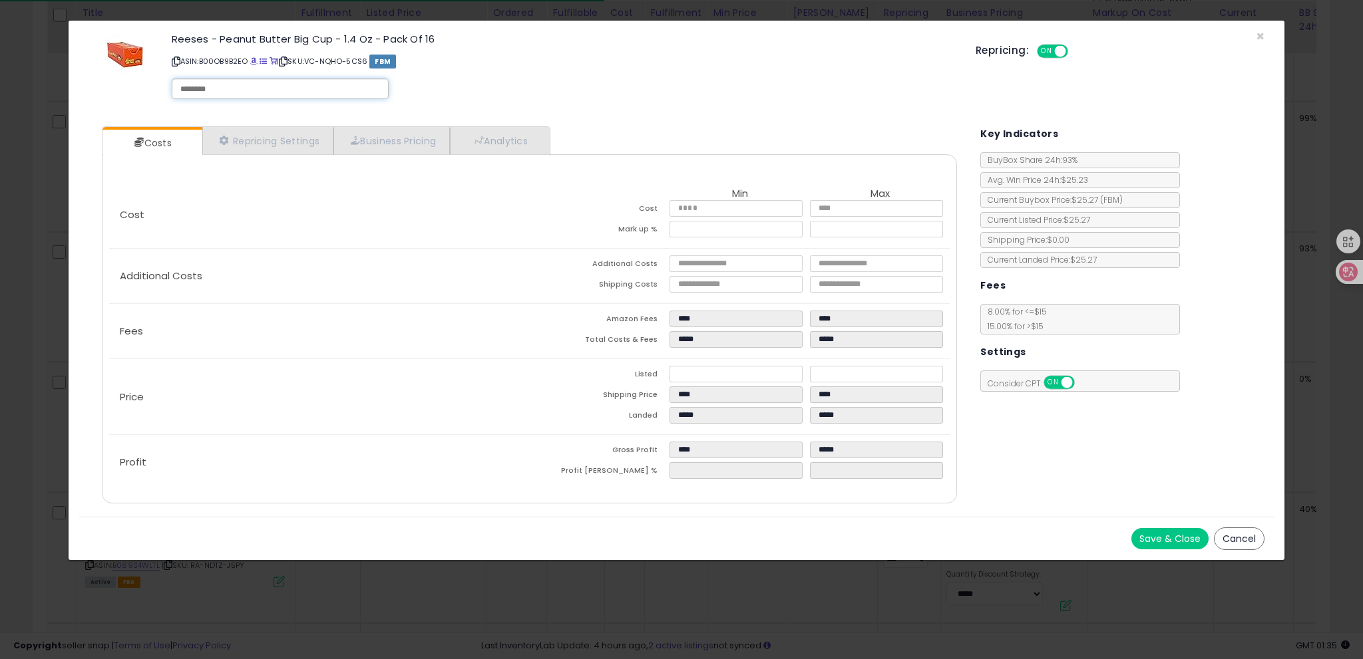
click at [256, 87] on input "text" at bounding box center [280, 89] width 200 height 12
paste input "******"
type input "******"
click at [586, 86] on div "Reeses - Peanut Butter Big Cup - 1.4 Oz - Pack Of 16 ASIN: B00OB9B2EO | SKU: VC…" at bounding box center [564, 69] width 804 height 76
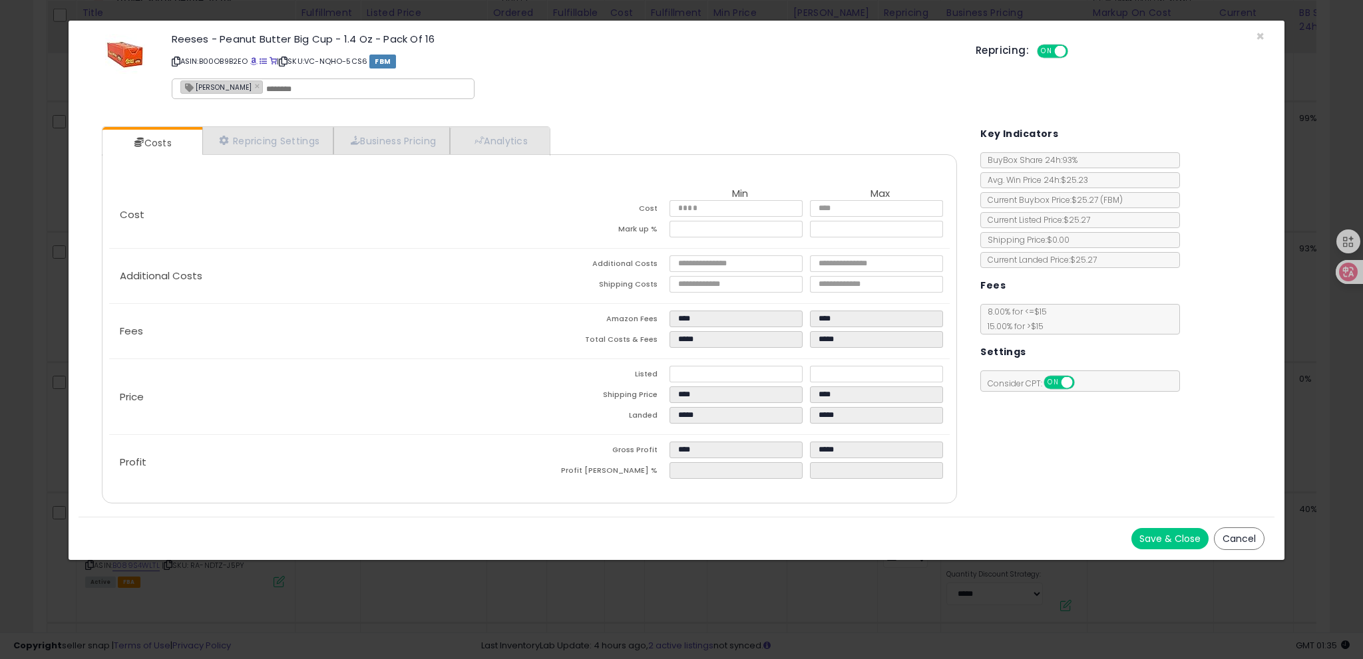
click at [1185, 536] on button "Save & Close" at bounding box center [1169, 538] width 77 height 21
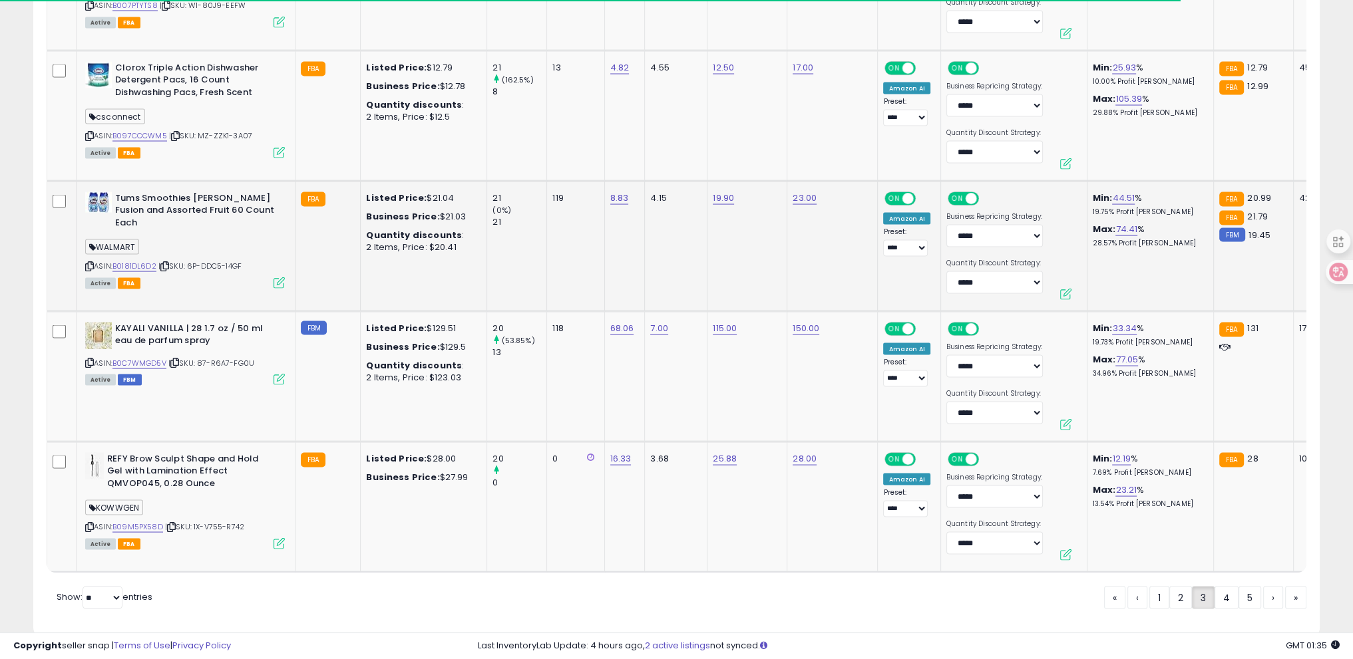
scroll to position [3415, 0]
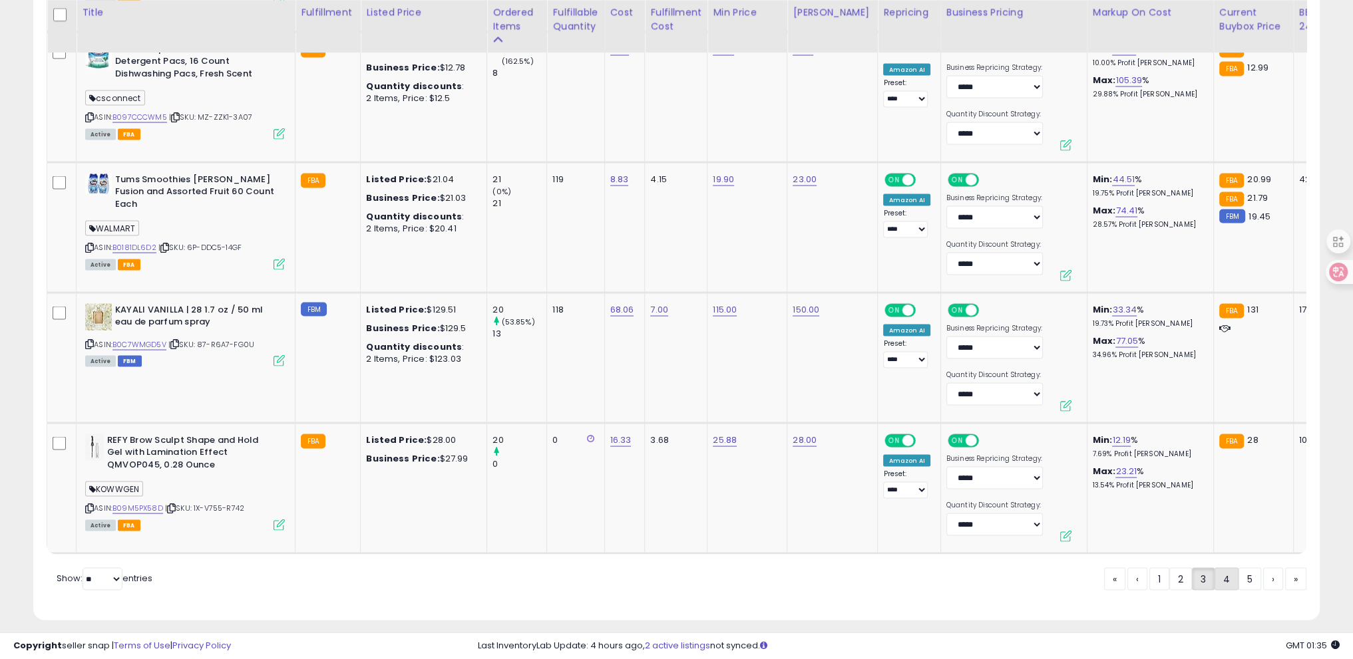
click at [1224, 573] on link "4" at bounding box center [1226, 579] width 24 height 23
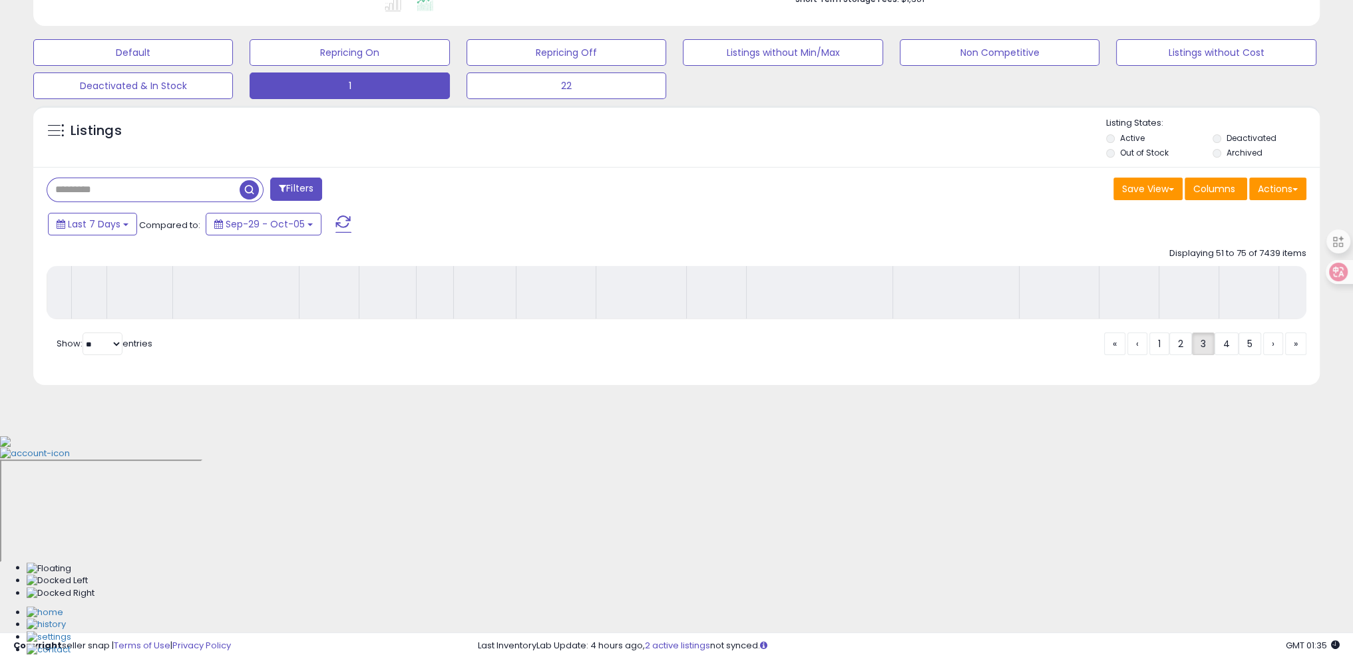
scroll to position [165, 0]
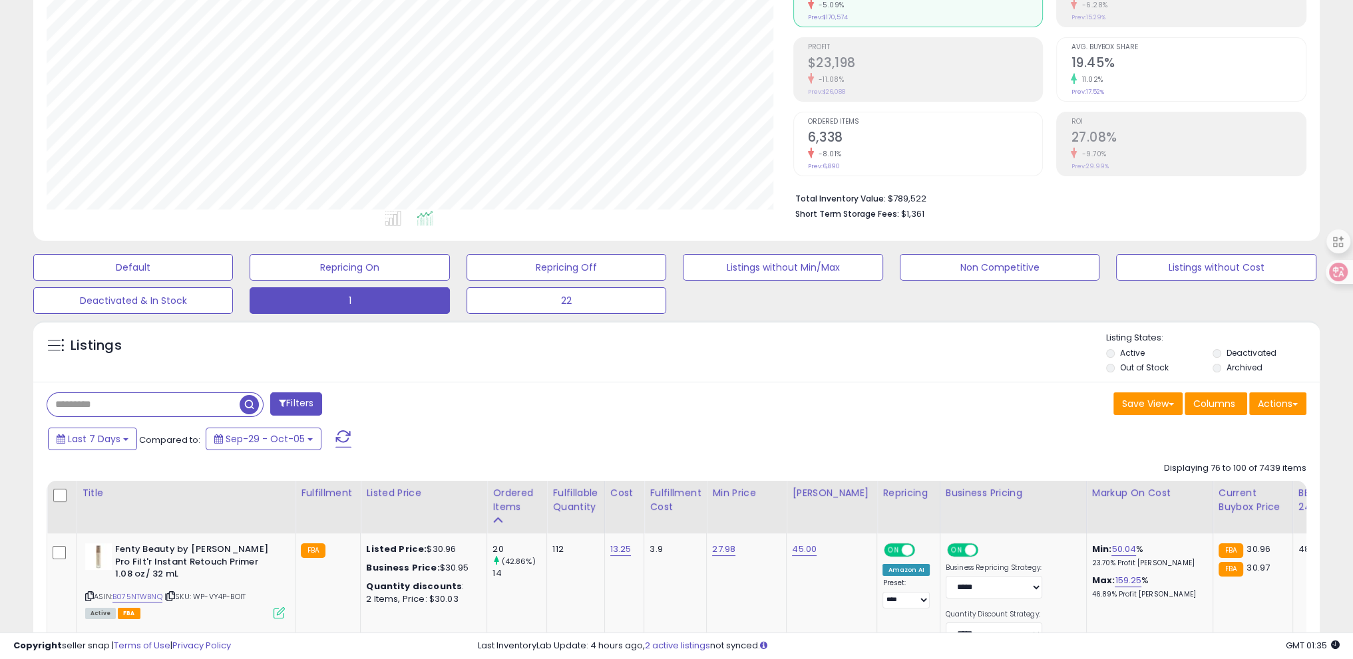
drag, startPoint x: 6, startPoint y: 373, endPoint x: 282, endPoint y: 382, distance: 276.3
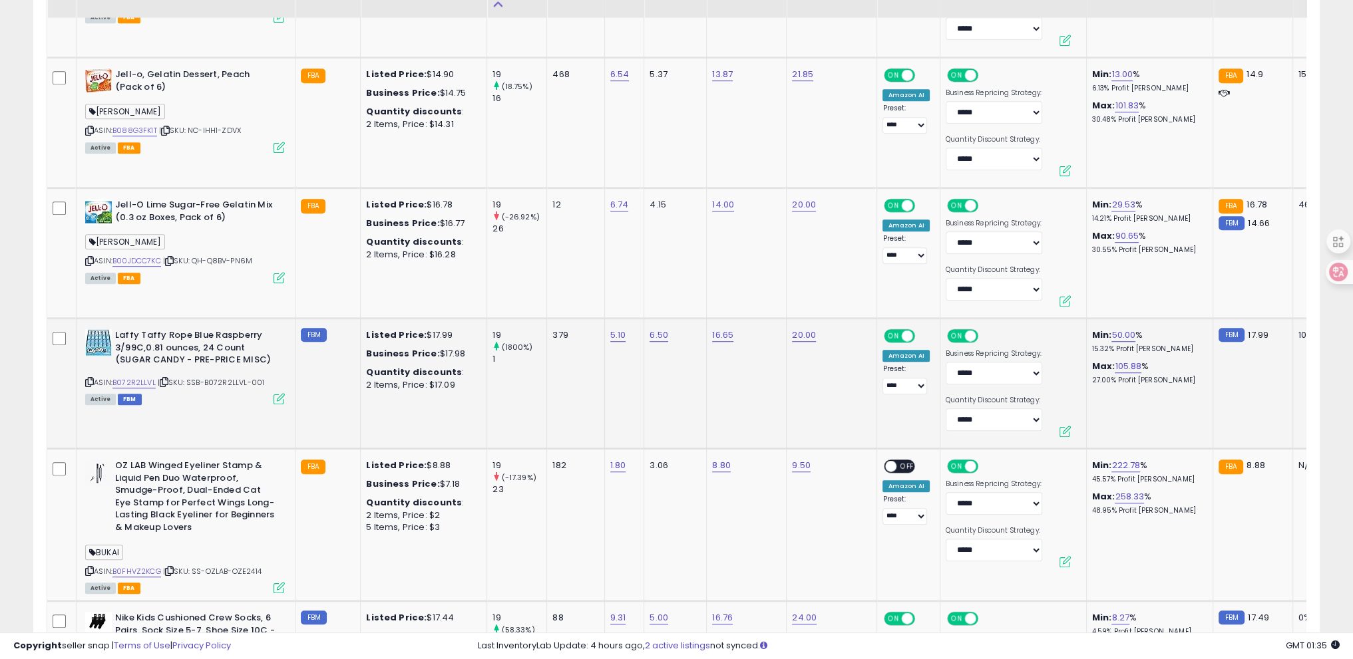
scroll to position [1163, 0]
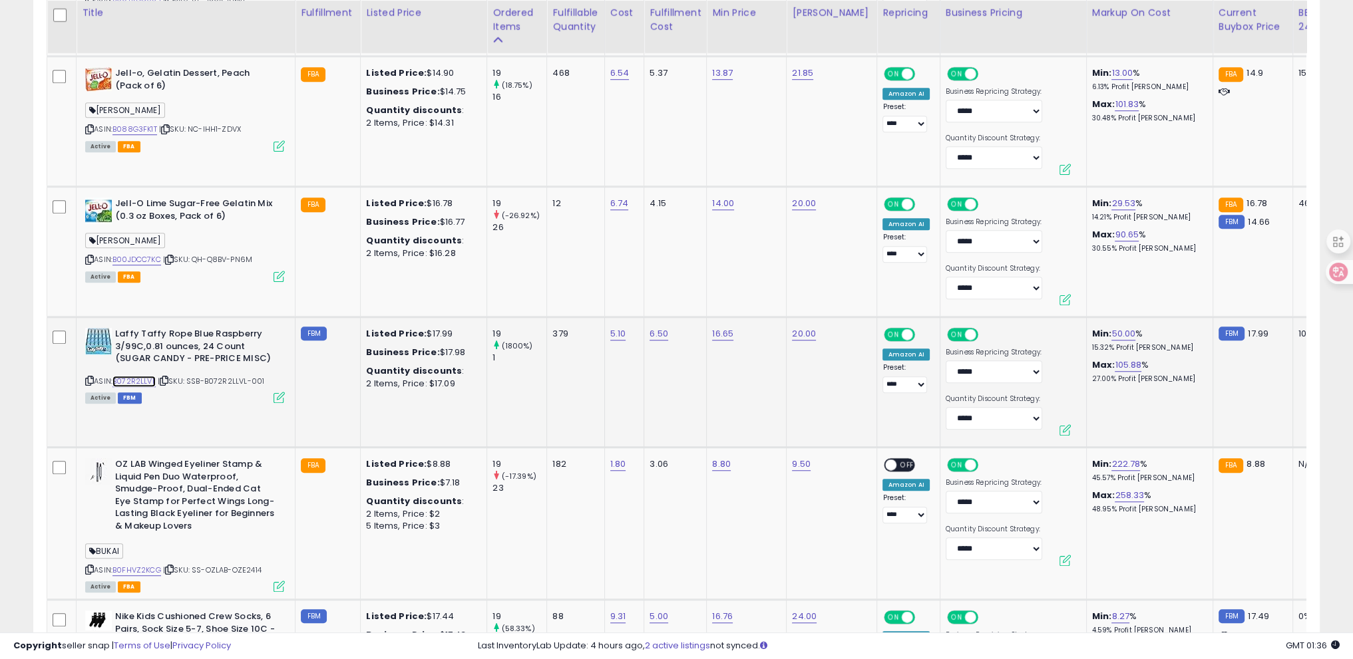
click at [152, 382] on link "B072R2LLVL" at bounding box center [133, 381] width 43 height 11
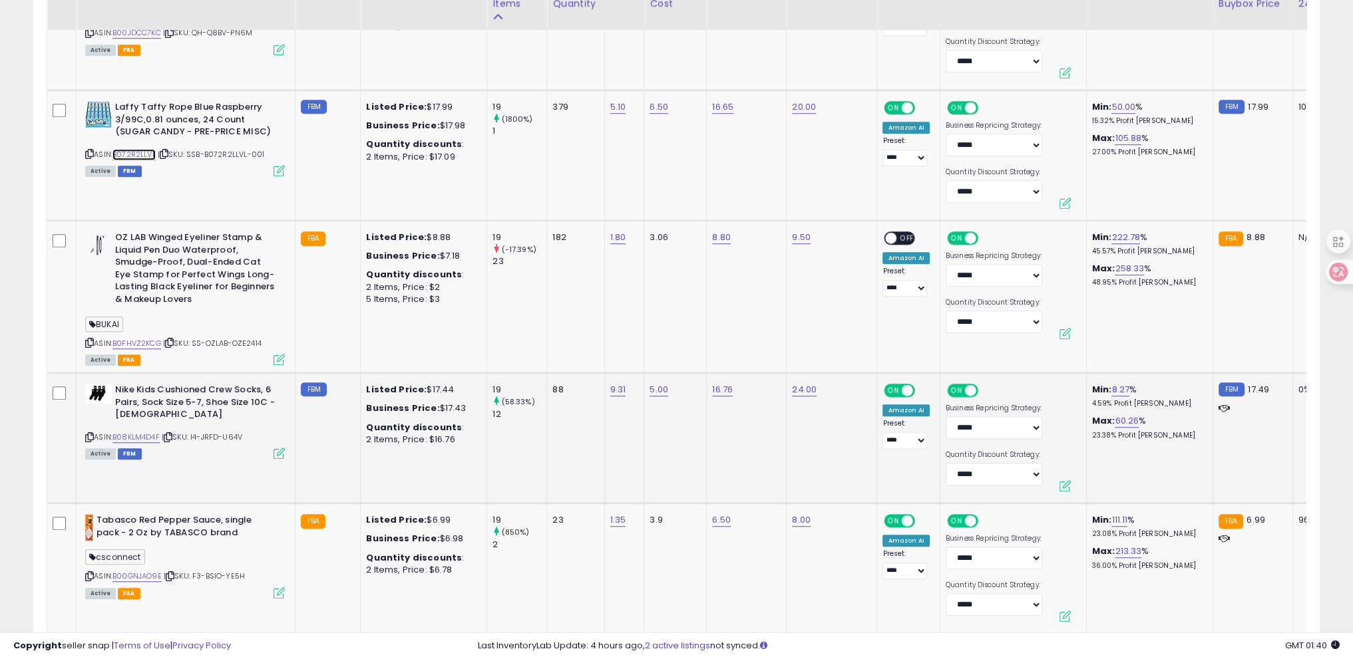
scroll to position [1429, 0]
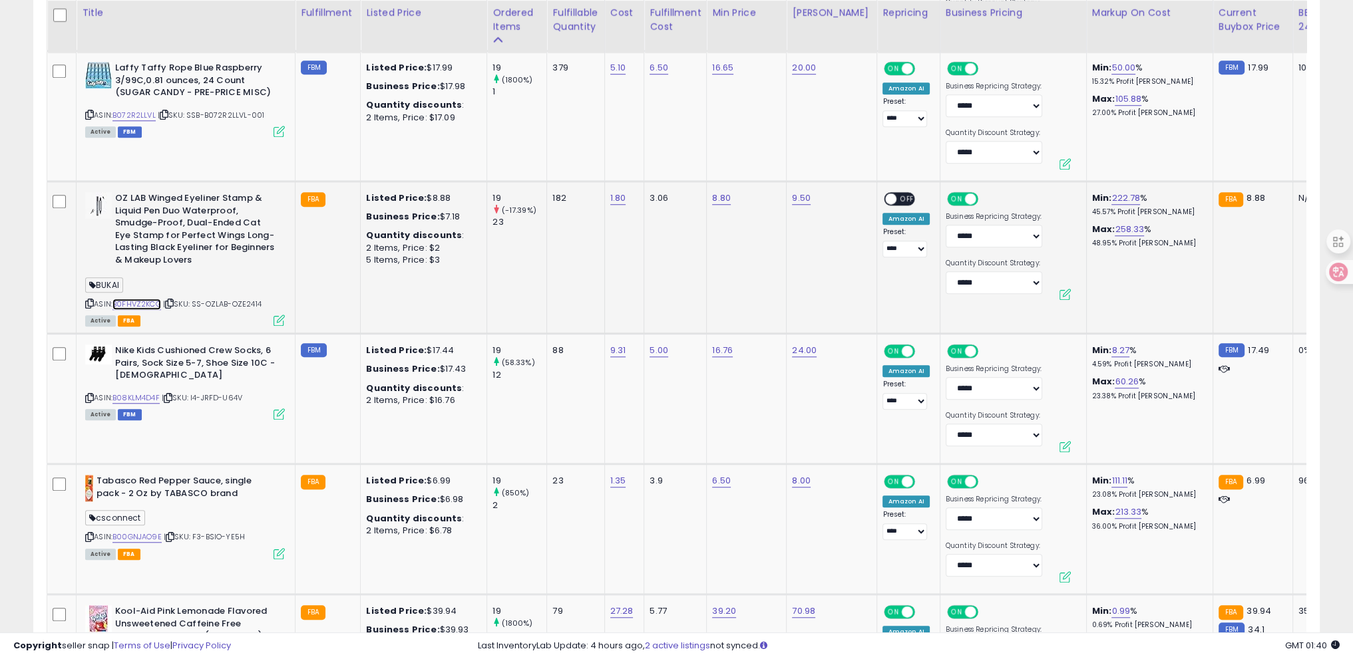
click at [146, 299] on link "B0FHVZ2KCG" at bounding box center [136, 304] width 49 height 11
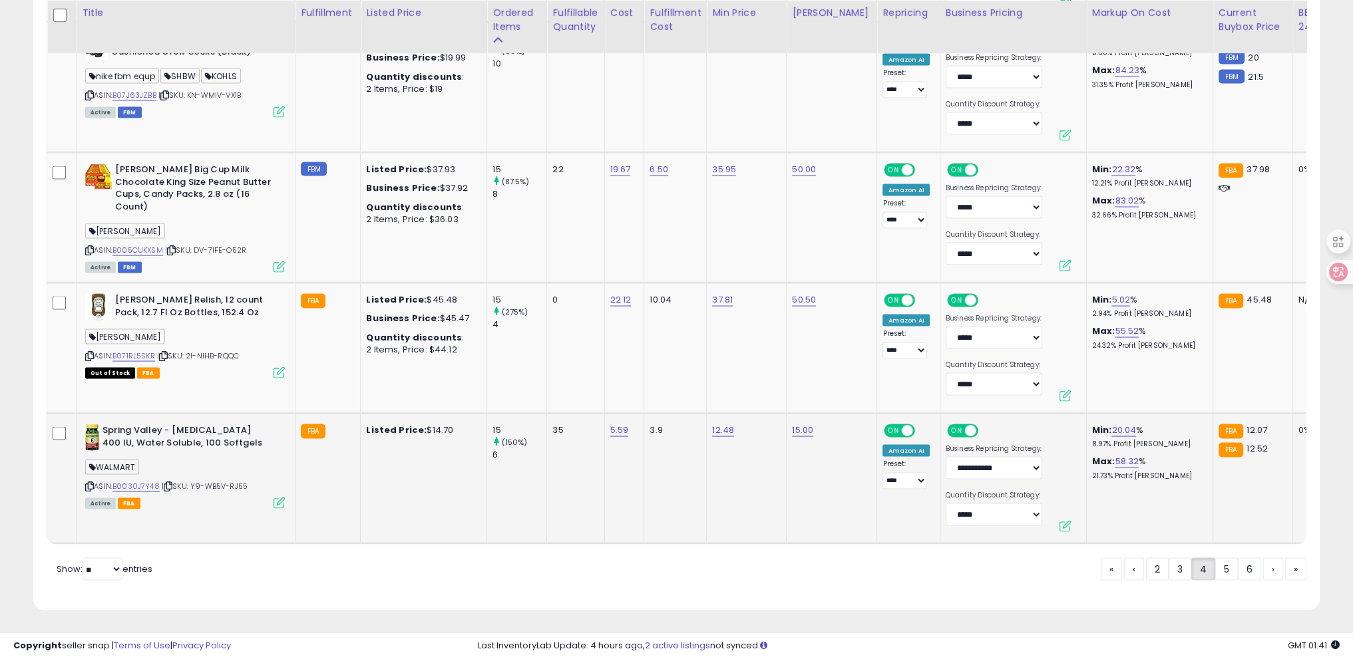
scroll to position [3437, 0]
click at [1232, 571] on link "5" at bounding box center [1226, 569] width 23 height 23
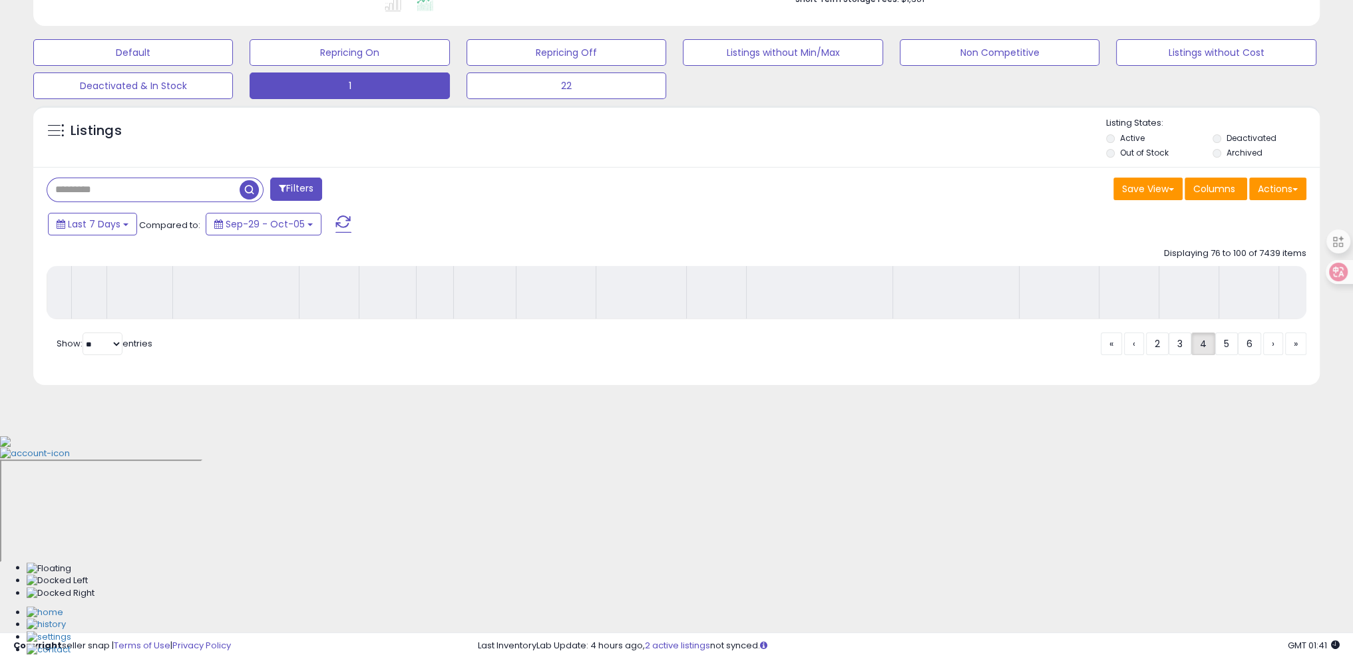
scroll to position [165, 0]
